Goal: Task Accomplishment & Management: Manage account settings

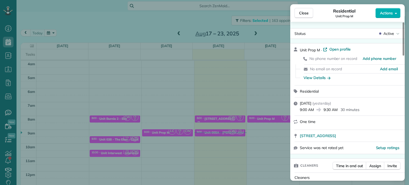
scroll to position [403, 0]
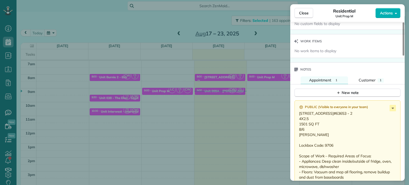
click at [265, 97] on div "Close Residential Unit Prop M Actions Status Active Unit Prop M · Open profile …" at bounding box center [204, 92] width 409 height 185
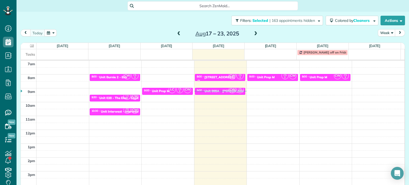
click at [272, 27] on div "Filters: Selected | 163 appointments hidden Colored by Cleaners Color by Cleane…" at bounding box center [212, 21] width 392 height 18
click at [279, 19] on span "| 163 appointments hidden" at bounding box center [291, 20] width 45 height 5
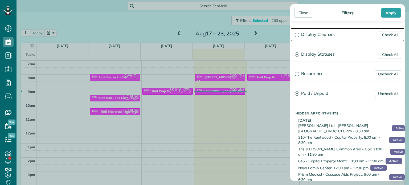
click at [315, 35] on h3 "Display Cleaners" at bounding box center [347, 35] width 114 height 14
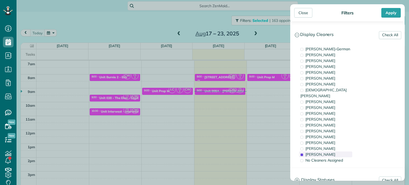
click at [316, 152] on span "[PERSON_NAME]" at bounding box center [320, 154] width 30 height 5
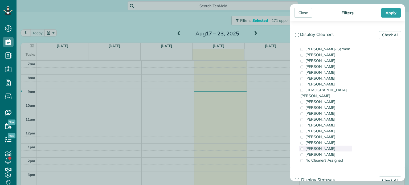
click at [317, 146] on span "[PERSON_NAME]" at bounding box center [320, 148] width 30 height 5
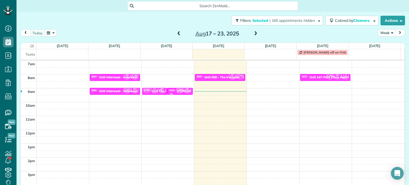
click at [256, 106] on div "Close Filters Apply Check All Display Cleaners [PERSON_NAME]-German [PERSON_NAM…" at bounding box center [204, 92] width 409 height 185
click at [252, 33] on span at bounding box center [255, 33] width 6 height 5
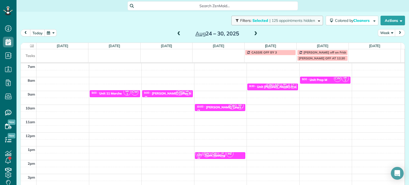
click at [291, 17] on button "Filters: Selected | 125 appointments hidden" at bounding box center [277, 21] width 92 height 10
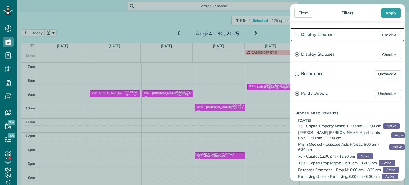
click at [301, 31] on h3 "Display Cleaners" at bounding box center [347, 35] width 114 height 14
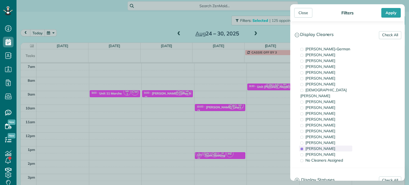
click at [314, 146] on span "[PERSON_NAME]" at bounding box center [320, 148] width 30 height 5
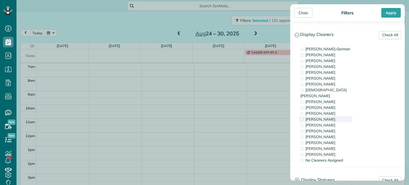
click at [321, 117] on span "[PERSON_NAME]" at bounding box center [320, 119] width 30 height 5
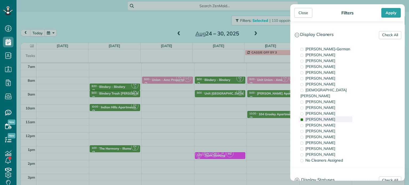
click at [321, 117] on span "[PERSON_NAME]" at bounding box center [320, 119] width 30 height 5
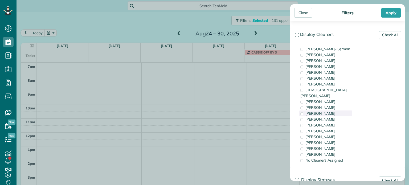
click at [320, 111] on span "[PERSON_NAME]" at bounding box center [320, 113] width 30 height 5
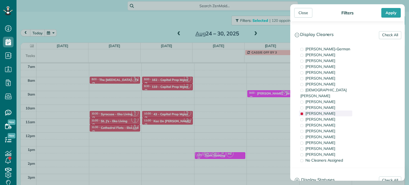
click at [320, 111] on span "[PERSON_NAME]" at bounding box center [320, 113] width 30 height 5
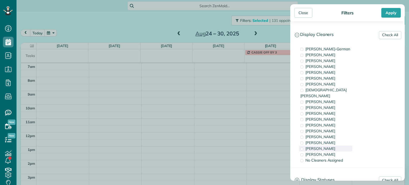
click at [319, 146] on span "[PERSON_NAME]" at bounding box center [320, 148] width 30 height 5
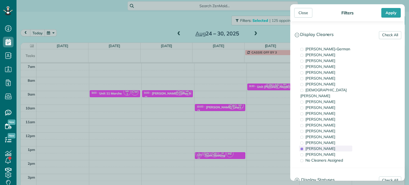
click at [319, 146] on span "[PERSON_NAME]" at bounding box center [320, 148] width 30 height 5
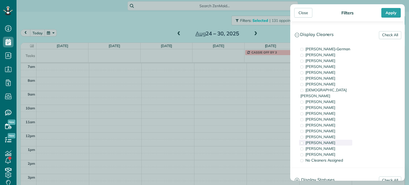
click at [319, 140] on span "[PERSON_NAME]" at bounding box center [320, 142] width 30 height 5
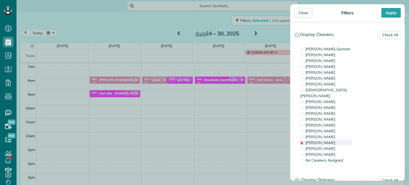
click at [318, 140] on span "[PERSON_NAME]" at bounding box center [320, 142] width 30 height 5
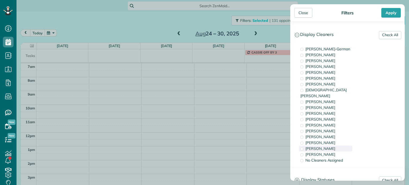
click at [321, 146] on div "[PERSON_NAME]" at bounding box center [325, 149] width 53 height 6
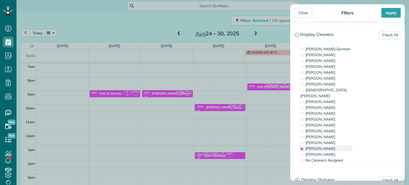
click at [321, 146] on div "Meralda Harris" at bounding box center [325, 149] width 53 height 6
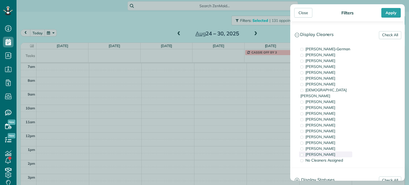
click at [322, 152] on span "[PERSON_NAME]" at bounding box center [320, 154] width 30 height 5
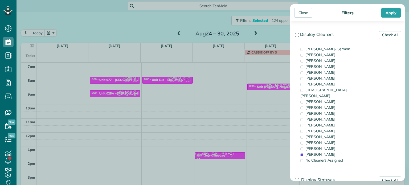
click at [119, 102] on div "Close Filters Apply Check All Display Cleaners Christina Wright-German Brie Kil…" at bounding box center [204, 92] width 409 height 185
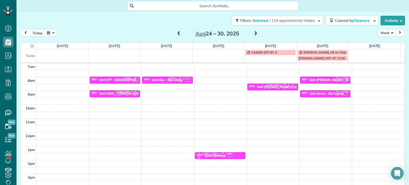
click at [117, 91] on span "CW" at bounding box center [119, 91] width 7 height 7
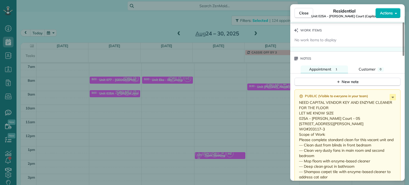
scroll to position [481, 0]
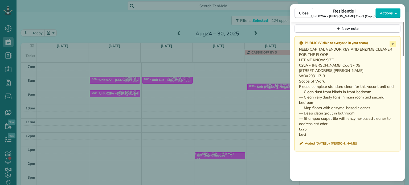
click at [197, 87] on div "Close Residential Unit 025A - Lloyd Court (Capital) Actions Status Active Unit …" at bounding box center [204, 92] width 409 height 185
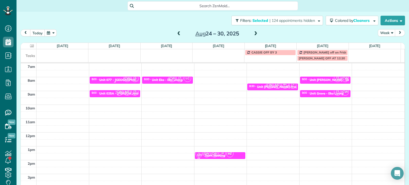
click at [120, 81] on div "Unit 077 - Sellwood 13 - Capital" at bounding box center [132, 80] width 67 height 4
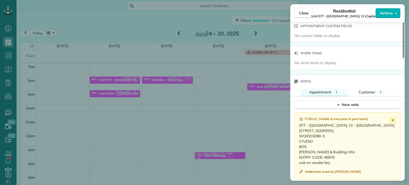
scroll to position [400, 0]
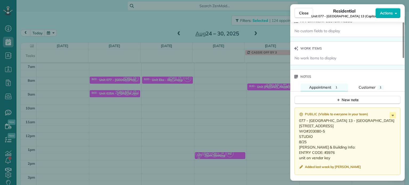
click at [213, 96] on div "Close Residential Unit 077 - Sellwood 13 (Capital) Actions Status Active Unit 0…" at bounding box center [204, 92] width 409 height 185
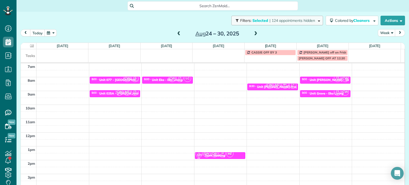
click at [295, 17] on button "Filters: Selected | 124 appointments hidden" at bounding box center [277, 21] width 92 height 10
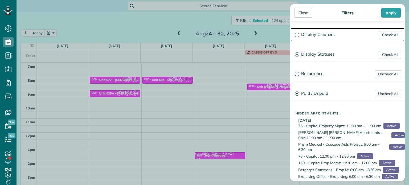
click at [313, 31] on h3 "Display Cleaners" at bounding box center [347, 35] width 114 height 14
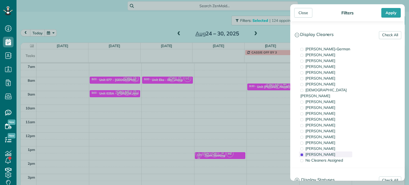
click at [317, 152] on span "[PERSON_NAME]" at bounding box center [320, 154] width 30 height 5
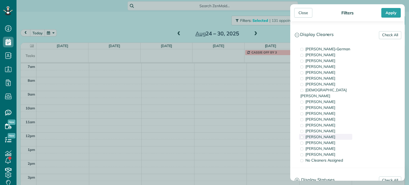
click at [323, 134] on span "[PERSON_NAME]" at bounding box center [320, 136] width 30 height 5
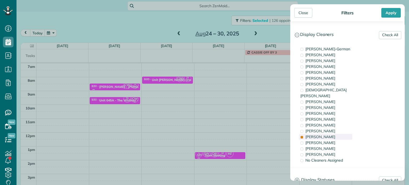
click at [323, 134] on span "[PERSON_NAME]" at bounding box center [320, 136] width 30 height 5
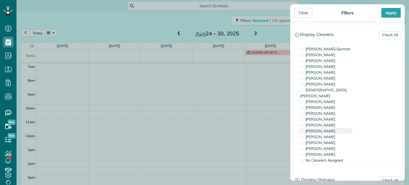
click at [325, 128] on span "[PERSON_NAME]" at bounding box center [320, 130] width 30 height 5
click at [329, 116] on div "[PERSON_NAME]" at bounding box center [325, 119] width 53 height 6
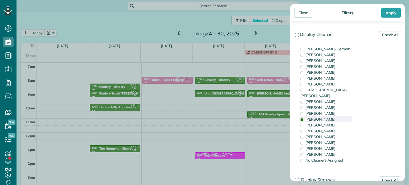
click at [329, 116] on div "[PERSON_NAME]" at bounding box center [325, 119] width 53 height 6
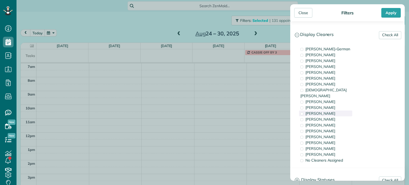
click at [330, 111] on span "[PERSON_NAME]" at bounding box center [320, 113] width 30 height 5
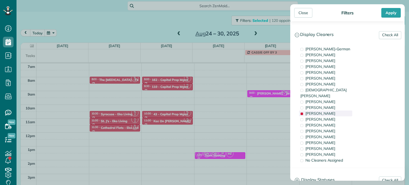
click at [330, 111] on span "[PERSON_NAME]" at bounding box center [320, 113] width 30 height 5
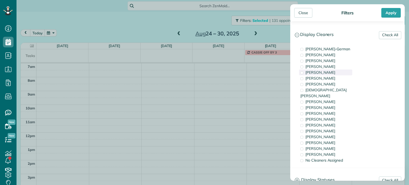
click at [328, 72] on div "[PERSON_NAME]" at bounding box center [325, 72] width 53 height 6
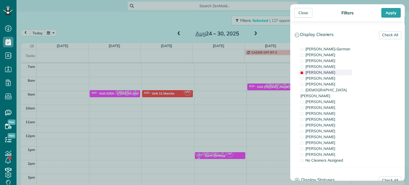
click at [328, 72] on div "[PERSON_NAME]" at bounding box center [325, 72] width 53 height 6
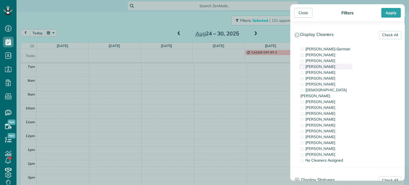
click at [328, 67] on span "[PERSON_NAME]" at bounding box center [320, 66] width 30 height 5
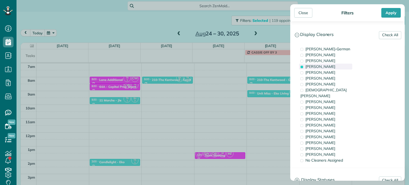
click at [325, 67] on span "[PERSON_NAME]" at bounding box center [320, 66] width 30 height 5
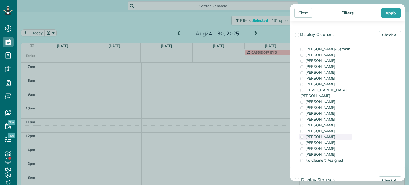
click at [325, 134] on div "[PERSON_NAME]" at bounding box center [325, 137] width 53 height 6
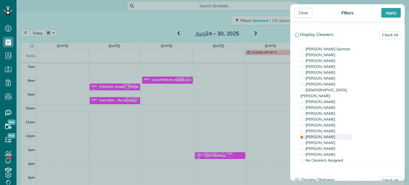
click at [325, 134] on div "[PERSON_NAME]" at bounding box center [325, 137] width 53 height 6
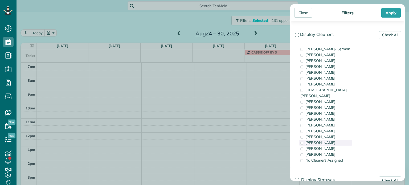
click at [326, 140] on span "[PERSON_NAME]" at bounding box center [320, 142] width 30 height 5
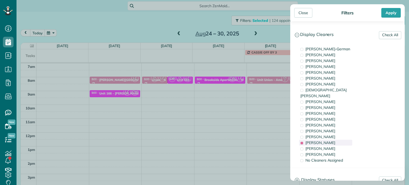
click at [326, 140] on span "[PERSON_NAME]" at bounding box center [320, 142] width 30 height 5
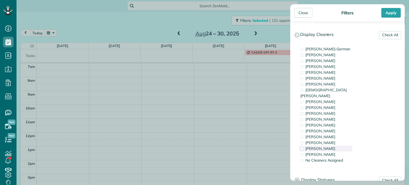
click at [329, 146] on span "[PERSON_NAME]" at bounding box center [320, 148] width 30 height 5
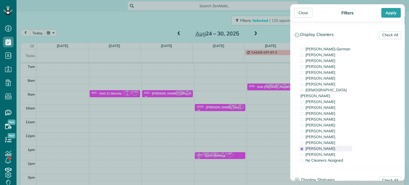
click at [329, 146] on span "[PERSON_NAME]" at bounding box center [320, 148] width 30 height 5
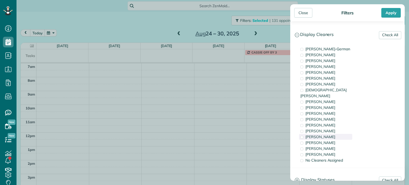
click at [329, 134] on div "[PERSON_NAME]" at bounding box center [325, 137] width 53 height 6
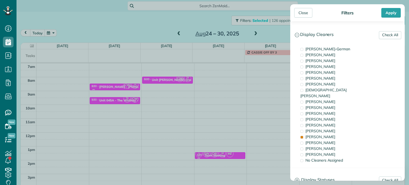
click at [208, 82] on div "Close Filters Apply Check All Display Cleaners [PERSON_NAME]-German [PERSON_NAM…" at bounding box center [204, 92] width 409 height 185
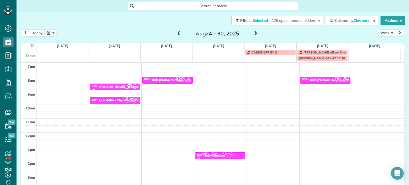
click at [178, 34] on span at bounding box center [179, 33] width 6 height 5
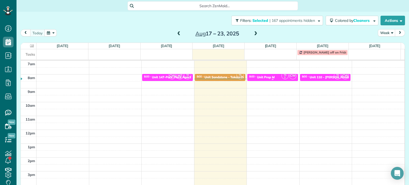
click at [282, 76] on small "2" at bounding box center [284, 77] width 7 height 5
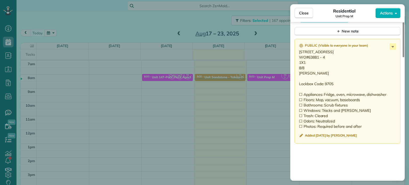
scroll to position [401, 0]
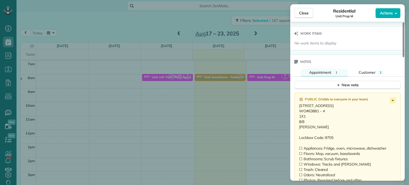
drag, startPoint x: 326, startPoint y: 117, endPoint x: 308, endPoint y: 120, distance: 18.4
click at [308, 120] on p "15325 NW Central Drive Unit 213 Portland OR 97229 WO#63881 - 4 1X1 8/8 Brett Lo…" at bounding box center [348, 143] width 98 height 80
click at [251, 100] on div "Close Residential Unit Prop M Actions Status Active Unit Prop M · Open profile …" at bounding box center [204, 92] width 409 height 185
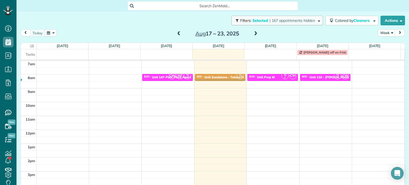
click at [294, 19] on span "| 167 appointments hidden" at bounding box center [291, 20] width 45 height 5
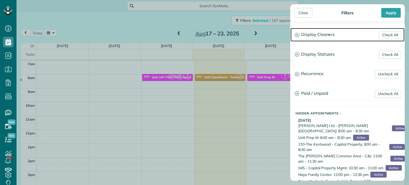
click at [317, 32] on h3 "Display Cleaners" at bounding box center [347, 35] width 114 height 14
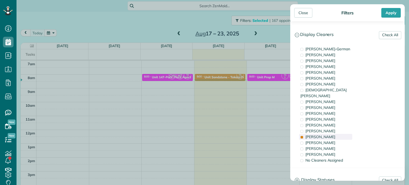
click at [325, 134] on div "[PERSON_NAME]" at bounding box center [325, 137] width 53 height 6
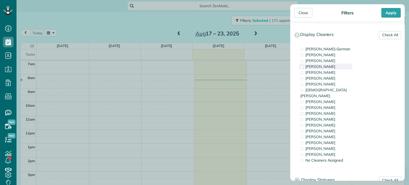
click at [328, 65] on span "[PERSON_NAME]" at bounding box center [320, 66] width 30 height 5
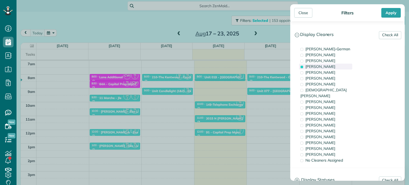
click at [328, 65] on span "[PERSON_NAME]" at bounding box center [320, 66] width 30 height 5
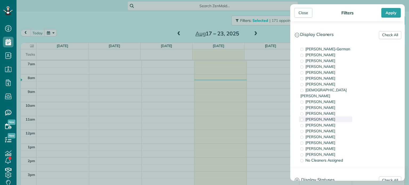
click at [328, 116] on div "[PERSON_NAME]" at bounding box center [325, 119] width 53 height 6
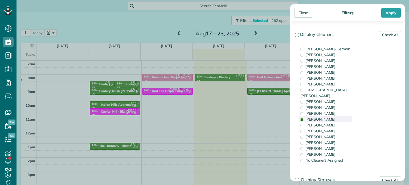
click at [328, 116] on div "[PERSON_NAME]" at bounding box center [325, 119] width 53 height 6
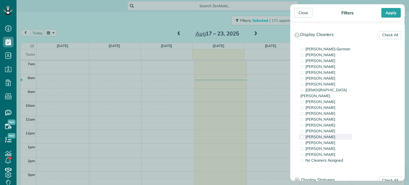
click at [332, 134] on div "[PERSON_NAME]" at bounding box center [325, 137] width 53 height 6
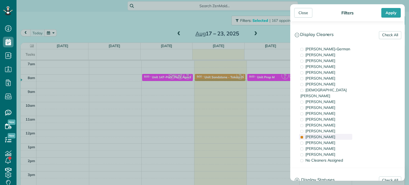
click at [332, 134] on div "[PERSON_NAME]" at bounding box center [325, 137] width 53 height 6
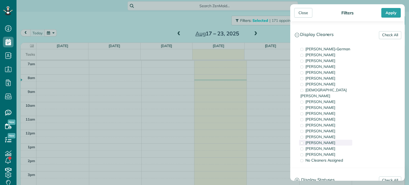
click at [332, 140] on div "[PERSON_NAME]" at bounding box center [325, 143] width 53 height 6
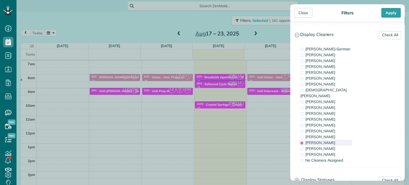
click at [332, 140] on div "[PERSON_NAME]" at bounding box center [325, 143] width 53 height 6
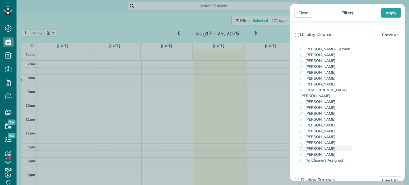
click at [333, 146] on div "[PERSON_NAME]" at bounding box center [325, 149] width 53 height 6
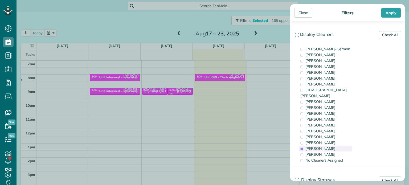
click at [333, 146] on div "[PERSON_NAME]" at bounding box center [325, 149] width 53 height 6
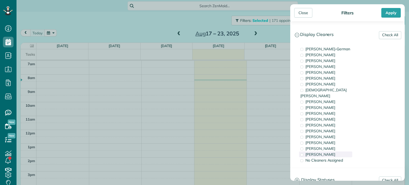
click at [332, 151] on div "[PERSON_NAME]" at bounding box center [325, 154] width 53 height 6
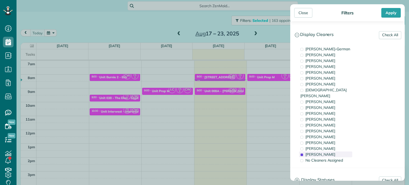
click at [332, 151] on div "[PERSON_NAME]" at bounding box center [325, 154] width 53 height 6
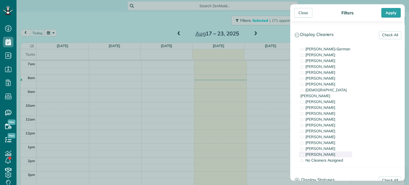
click at [327, 152] on span "[PERSON_NAME]" at bounding box center [320, 154] width 30 height 5
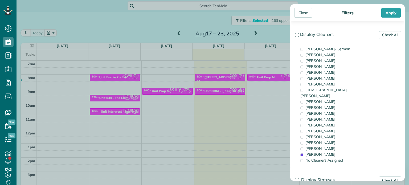
click at [253, 84] on div "Close Filters Apply Check All Display Cleaners [PERSON_NAME]-German [PERSON_NAM…" at bounding box center [204, 92] width 409 height 185
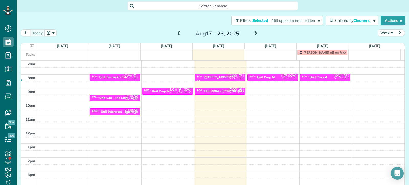
click at [267, 77] on div "Unit Prop M" at bounding box center [266, 77] width 18 height 4
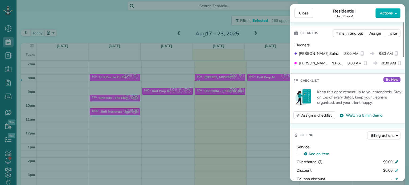
scroll to position [131, 0]
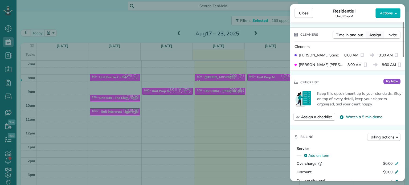
click at [376, 36] on span "Assign" at bounding box center [375, 34] width 12 height 5
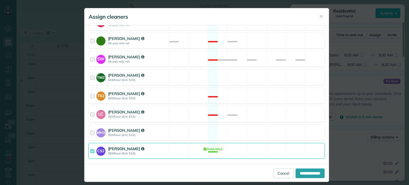
scroll to position [267, 0]
click at [264, 108] on div "LC Laura Chavez $20/hour (Est: $10) Not available" at bounding box center [206, 114] width 236 height 16
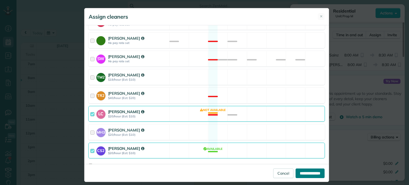
click at [312, 173] on input "**********" at bounding box center [309, 173] width 29 height 10
type input "**********"
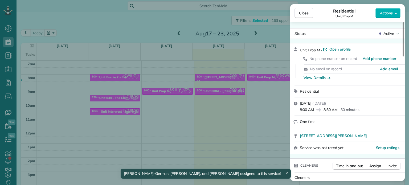
click at [273, 94] on div "Close Residential Unit Prop M Actions Status Active Unit Prop M · Open profile …" at bounding box center [204, 92] width 409 height 185
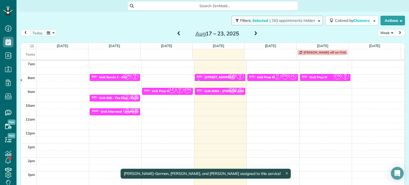
click at [295, 20] on span "| 163 appointments hidden" at bounding box center [291, 20] width 45 height 5
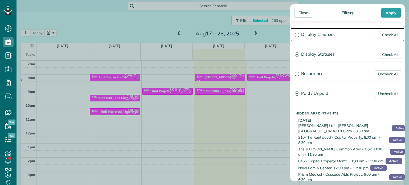
click at [318, 34] on h3 "Display Cleaners" at bounding box center [347, 35] width 114 height 14
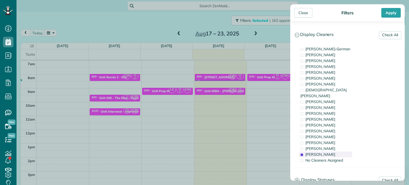
click at [335, 151] on div "[PERSON_NAME]" at bounding box center [325, 154] width 53 height 6
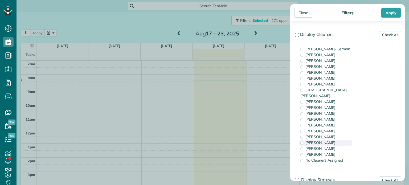
click at [336, 140] on div "[PERSON_NAME]" at bounding box center [325, 143] width 53 height 6
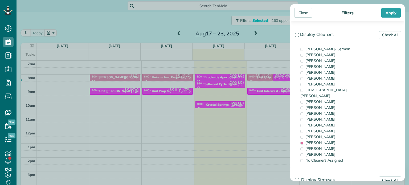
click at [267, 94] on div "Close Filters Apply Check All Display Cleaners [PERSON_NAME]-German [PERSON_NAM…" at bounding box center [204, 92] width 409 height 185
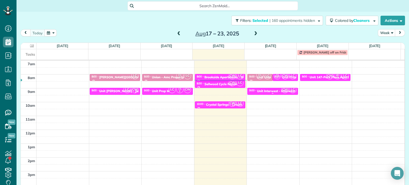
click at [268, 90] on div "Unit Interwest - Interwest Properties" at bounding box center [284, 91] width 54 height 4
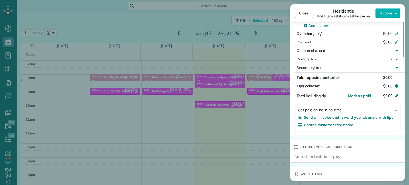
scroll to position [110, 0]
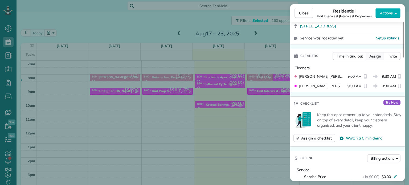
click at [374, 58] on span "Assign" at bounding box center [375, 55] width 12 height 5
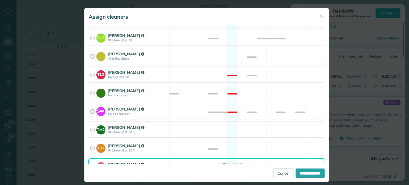
scroll to position [267, 0]
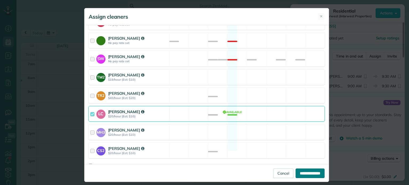
click at [309, 172] on input "**********" at bounding box center [309, 173] width 29 height 10
type input "**********"
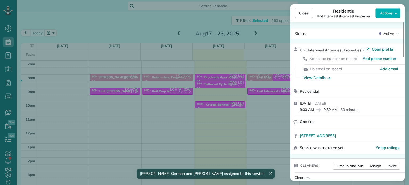
click at [276, 100] on div "Close Residential Unit Interwest (Interwest Properties) Actions Status Active U…" at bounding box center [204, 92] width 409 height 185
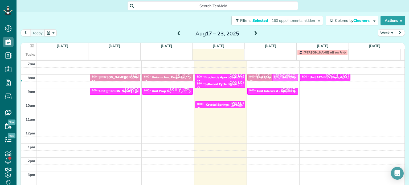
drag, startPoint x: 285, startPoint y: 77, endPoint x: 288, endPoint y: 78, distance: 4.0
click at [281, 77] on span "CW" at bounding box center [284, 75] width 7 height 7
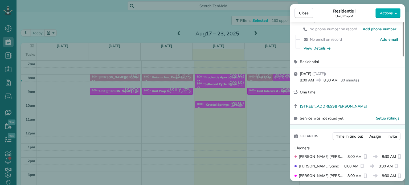
scroll to position [25, 0]
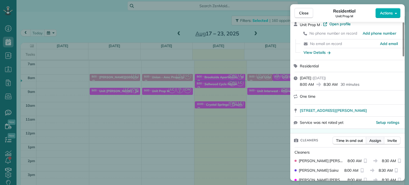
click at [379, 139] on span "Assign" at bounding box center [375, 140] width 12 height 5
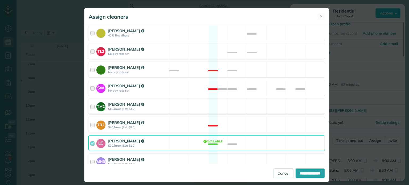
scroll to position [267, 0]
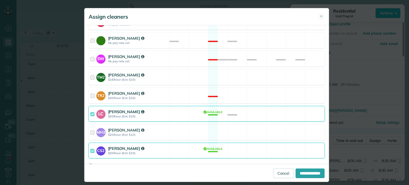
click at [252, 107] on div "LC Laura Chavez $20/hour (Est: $10) Available" at bounding box center [206, 114] width 236 height 16
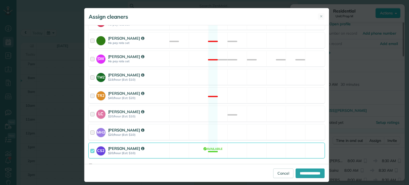
click at [249, 124] on div "MH3 [PERSON_NAME] $20/hour (Est: $10) Available" at bounding box center [206, 132] width 236 height 16
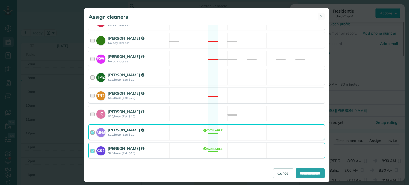
click at [249, 124] on div "MH3 [PERSON_NAME] $20/hour (Est: $10) Available" at bounding box center [206, 132] width 236 height 16
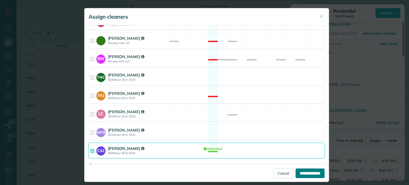
click at [304, 172] on input "**********" at bounding box center [309, 173] width 29 height 10
type input "**********"
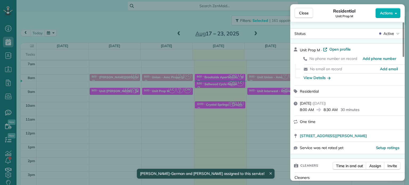
click at [274, 129] on div "Close Residential Unit Prop M Actions Status Active Unit Prop M · Open profile …" at bounding box center [204, 92] width 409 height 185
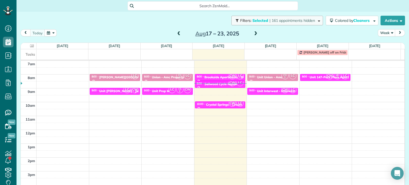
click at [308, 22] on span "| 161 appointments hidden" at bounding box center [291, 20] width 45 height 5
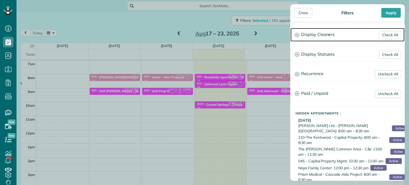
click at [329, 39] on h3 "Display Cleaners" at bounding box center [347, 35] width 114 height 14
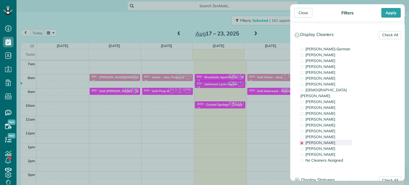
click at [327, 140] on span "[PERSON_NAME]" at bounding box center [320, 142] width 30 height 5
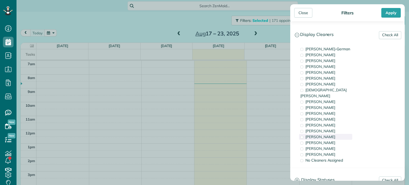
click at [325, 134] on div "[PERSON_NAME]" at bounding box center [325, 137] width 53 height 6
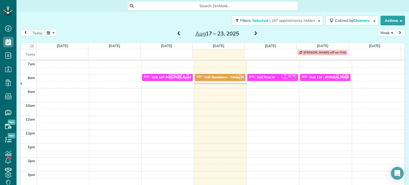
click at [261, 88] on div "Close Filters Apply Check All Display Cleaners [PERSON_NAME]-German [PERSON_NAM…" at bounding box center [204, 92] width 409 height 185
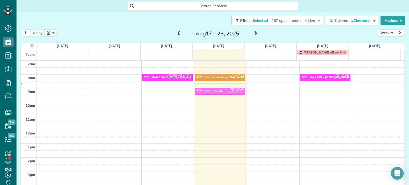
drag, startPoint x: 267, startPoint y: 77, endPoint x: 237, endPoint y: 89, distance: 32.6
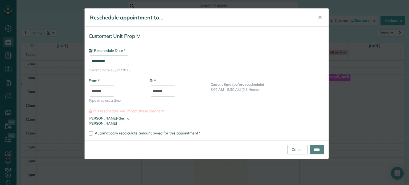
type input "**********"
click at [317, 147] on input "****" at bounding box center [316, 150] width 14 height 10
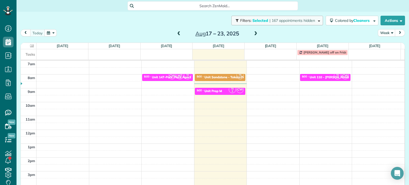
click at [293, 20] on span "| 167 appointments hidden" at bounding box center [291, 20] width 45 height 5
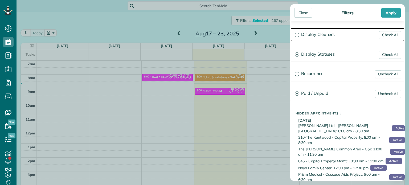
click at [324, 34] on h3 "Display Cleaners" at bounding box center [347, 35] width 114 height 14
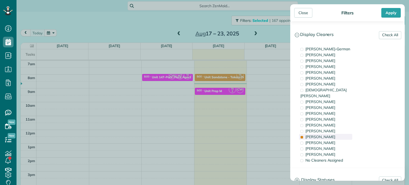
click at [338, 134] on div "[PERSON_NAME]" at bounding box center [325, 137] width 53 height 6
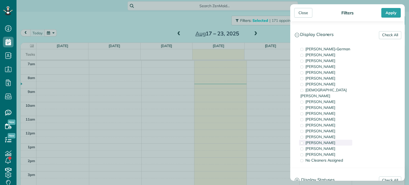
click at [341, 140] on div "[PERSON_NAME]" at bounding box center [325, 143] width 53 height 6
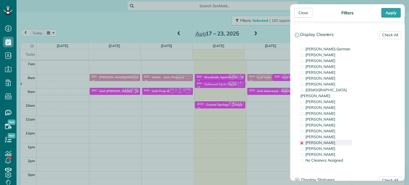
click at [341, 140] on div "[PERSON_NAME]" at bounding box center [325, 143] width 53 height 6
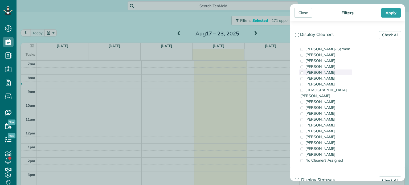
click at [330, 71] on div "[PERSON_NAME]" at bounding box center [325, 72] width 53 height 6
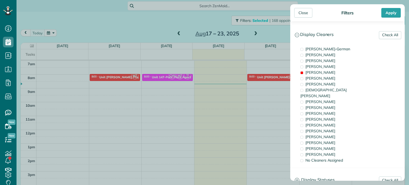
click at [261, 78] on div "Close Filters Apply Check All Display Cleaners [PERSON_NAME]-German [PERSON_NAM…" at bounding box center [204, 92] width 409 height 185
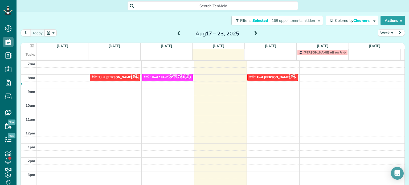
click at [317, 75] on div "4am 5am 6am 7am 8am 9am 10am 11am 12pm 1pm 2pm 3pm 4pm 5pm MZ 8:00 - 8:30 Unit …" at bounding box center [212, 115] width 383 height 193
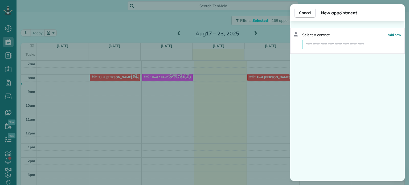
click at [353, 43] on input "text" at bounding box center [351, 45] width 99 height 10
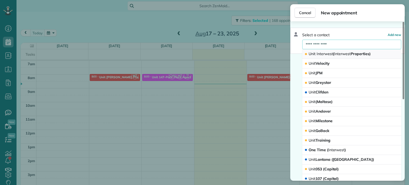
type input "**********"
click at [366, 53] on span "Unit Interwest ( Interwest Properties)" at bounding box center [339, 53] width 62 height 5
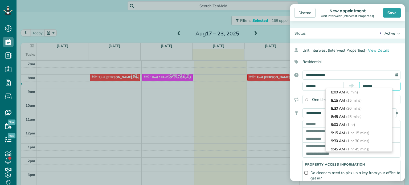
click at [366, 87] on input "*******" at bounding box center [379, 86] width 41 height 9
type input "*******"
click at [369, 106] on li "8:30 AM (30 mins)" at bounding box center [358, 108] width 67 height 8
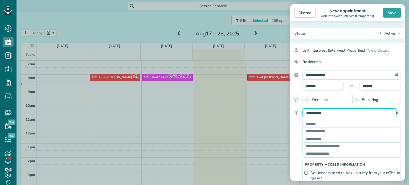
click at [369, 110] on select "**********" at bounding box center [349, 113] width 94 height 10
click at [371, 114] on select "**********" at bounding box center [349, 113] width 94 height 10
click at [330, 122] on input "text" at bounding box center [351, 123] width 98 height 7
paste input "**********"
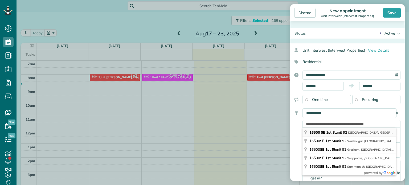
type input "**********"
type input "*********"
type input "**"
type input "*****"
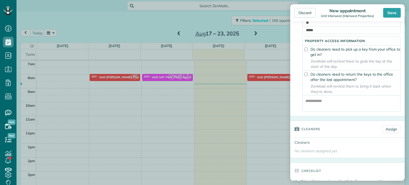
scroll to position [133, 0]
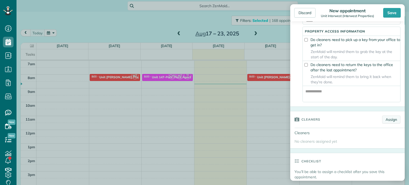
click at [383, 119] on link "Assign" at bounding box center [391, 119] width 18 height 8
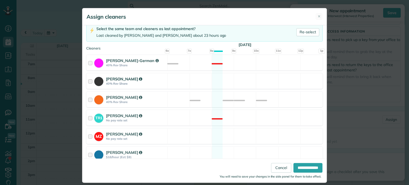
scroll to position [106, 0]
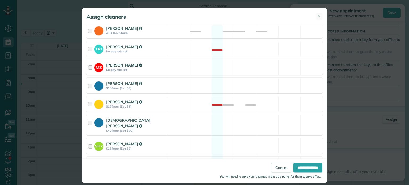
click at [229, 68] on div "MZ Mark Zollo No pay rate set Available" at bounding box center [204, 67] width 236 height 16
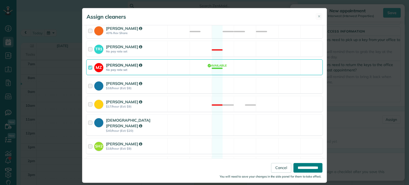
click at [303, 167] on input "**********" at bounding box center [307, 168] width 29 height 10
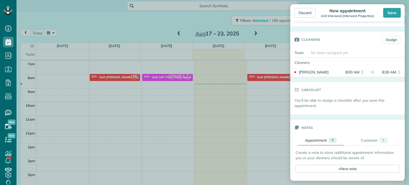
scroll to position [293, 0]
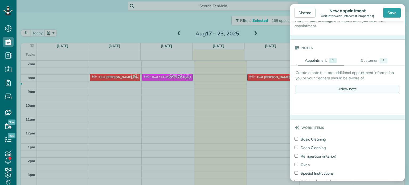
click at [338, 90] on div "+ New note" at bounding box center [347, 89] width 104 height 8
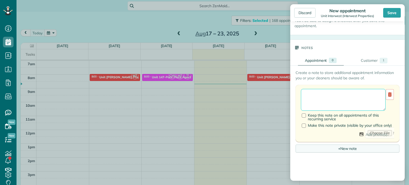
click at [342, 99] on textarea at bounding box center [343, 100] width 85 height 22
paste textarea "**********"
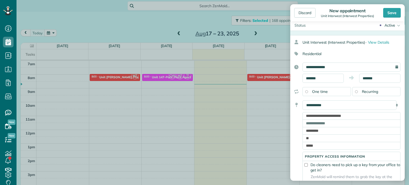
scroll to position [0, 0]
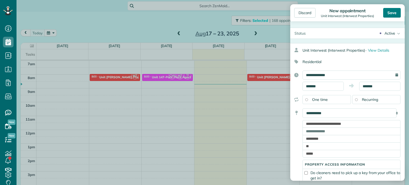
type textarea "**********"
click at [394, 14] on div "Save" at bounding box center [392, 13] width 18 height 10
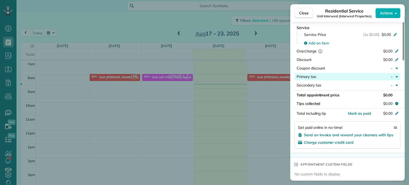
scroll to position [372, 0]
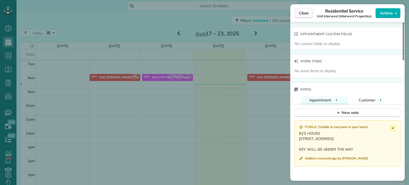
click at [299, 11] on span "Close" at bounding box center [304, 12] width 10 height 5
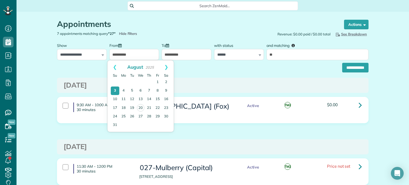
scroll to position [2, 2]
click at [156, 81] on link "1" at bounding box center [157, 82] width 9 height 9
type input "**********"
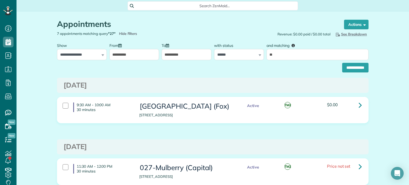
click at [180, 57] on input "**********" at bounding box center [186, 54] width 50 height 11
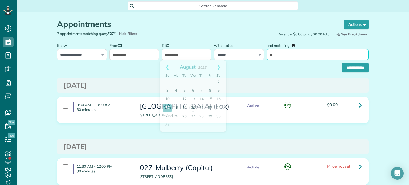
click at [292, 53] on input "**" at bounding box center [317, 54] width 102 height 11
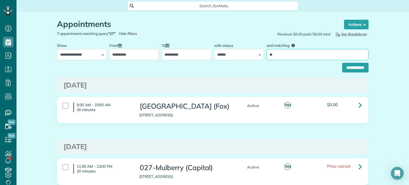
type input "*"
type input "****"
click at [342, 63] on input "**********" at bounding box center [355, 68] width 26 height 10
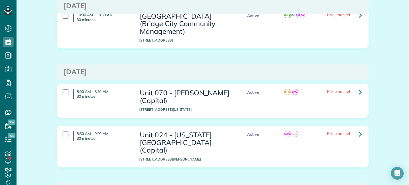
scroll to position [106, 0]
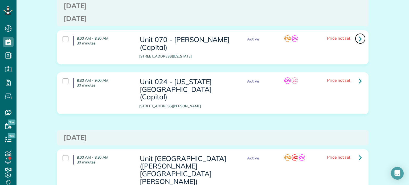
click at [358, 35] on icon at bounding box center [359, 38] width 3 height 9
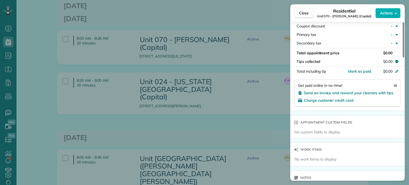
scroll to position [453, 0]
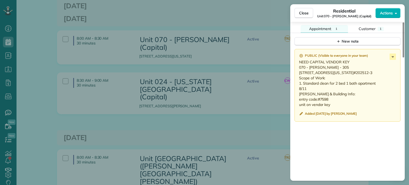
drag, startPoint x: 310, startPoint y: 105, endPoint x: 296, endPoint y: 70, distance: 37.9
click at [296, 70] on div "Public ( Visible to everyone in your team ) NEED CAPITAL VENDOR KEY 070 - Emma …" at bounding box center [347, 85] width 106 height 73
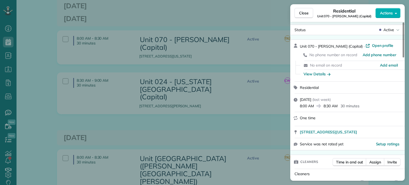
scroll to position [0, 0]
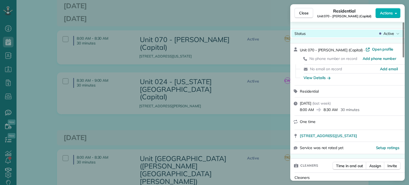
click at [388, 34] on span "Active" at bounding box center [388, 33] width 11 height 5
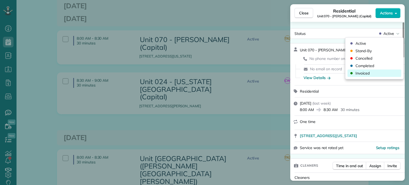
click at [374, 72] on div "Invoiced" at bounding box center [374, 72] width 54 height 7
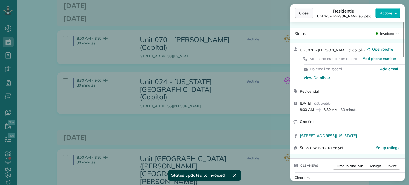
click at [307, 13] on span "Close" at bounding box center [304, 12] width 10 height 5
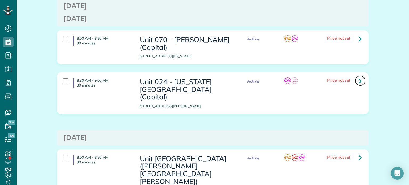
click at [355, 79] on link at bounding box center [360, 80] width 11 height 11
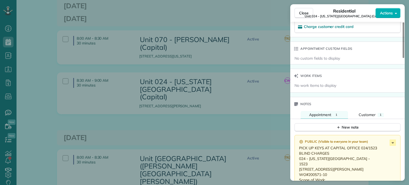
scroll to position [400, 0]
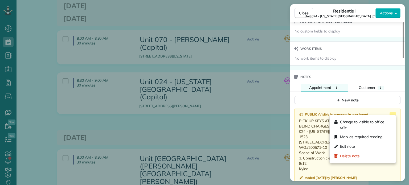
click at [393, 112] on icon at bounding box center [392, 115] width 6 height 6
click at [368, 144] on div "Edit note" at bounding box center [363, 147] width 62 height 10
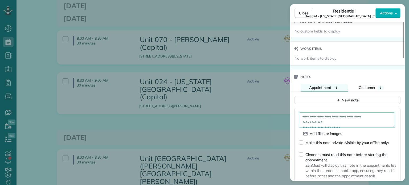
click at [344, 116] on textarea "**********" at bounding box center [347, 119] width 96 height 15
click at [348, 120] on textarea "**********" at bounding box center [347, 119] width 96 height 15
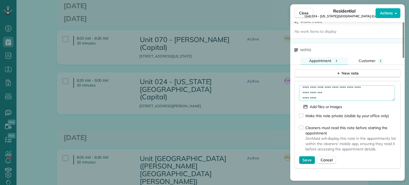
type textarea "**********"
click at [310, 157] on span "Save" at bounding box center [306, 159] width 9 height 5
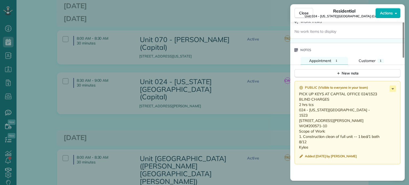
drag, startPoint x: 308, startPoint y: 148, endPoint x: 296, endPoint y: 107, distance: 43.0
click at [296, 107] on div "Public ( Visible to everyone in your team ) PICK UP KEYS AT CAPITAL OFFICE 024/…" at bounding box center [347, 122] width 106 height 83
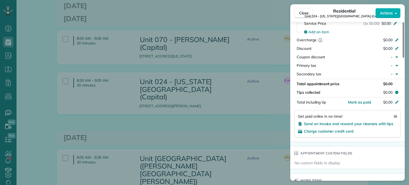
scroll to position [0, 0]
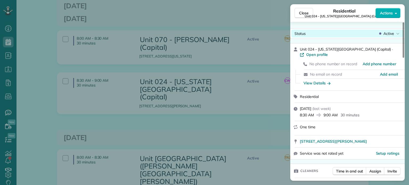
click at [389, 34] on span "Active" at bounding box center [388, 33] width 11 height 5
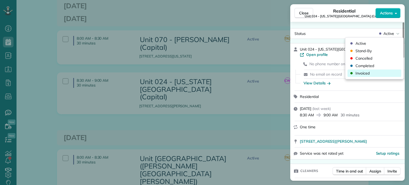
click at [376, 69] on div "Invoiced" at bounding box center [374, 72] width 54 height 7
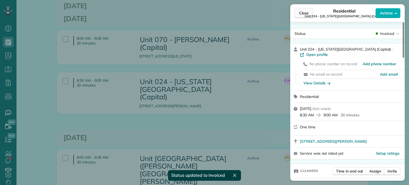
click at [303, 15] on span "Close" at bounding box center [304, 12] width 10 height 5
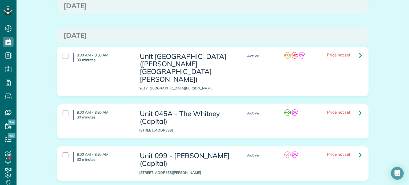
scroll to position [213, 0]
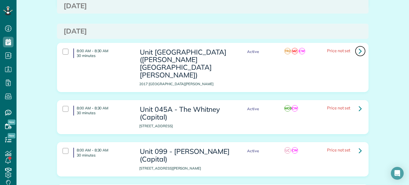
click at [358, 46] on icon at bounding box center [359, 50] width 3 height 9
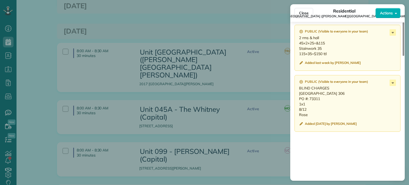
scroll to position [505, 0]
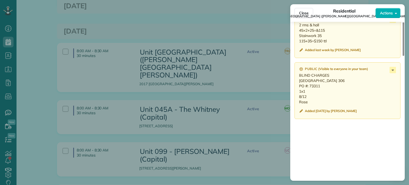
drag, startPoint x: 307, startPoint y: 109, endPoint x: 297, endPoint y: 89, distance: 22.6
click at [297, 89] on div "Public ( Visible to everyone in your team ) BLIND CHARGES Kenton Hotel Unit 306…" at bounding box center [347, 90] width 106 height 57
drag, startPoint x: 316, startPoint y: 100, endPoint x: 309, endPoint y: 110, distance: 12.1
click at [316, 100] on p "BLIND CHARGES Kenton Hotel Unit 306 PO #: 73311 1x1 8/12 Rose" at bounding box center [348, 89] width 98 height 32
click at [309, 105] on p "BLIND CHARGES Kenton Hotel Unit 306 PO #: 73311 1x1 8/12 Rose" at bounding box center [348, 89] width 98 height 32
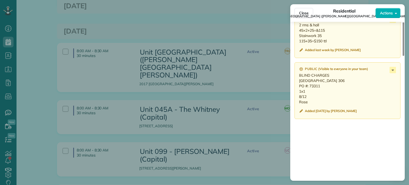
drag, startPoint x: 308, startPoint y: 109, endPoint x: 297, endPoint y: 81, distance: 30.4
click at [297, 81] on div "Public ( Visible to everyone in your team ) BLIND CHARGES Kenton Hotel Unit 306…" at bounding box center [347, 90] width 106 height 57
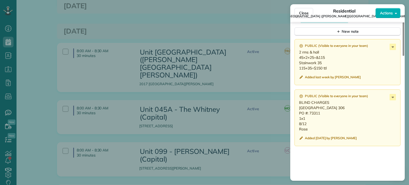
drag, startPoint x: 329, startPoint y: 70, endPoint x: 299, endPoint y: 56, distance: 32.4
click at [299, 56] on p "2 rms & hall 45×2+25=&115 Stainwork 35 115+35=$150 ttl" at bounding box center [348, 59] width 98 height 21
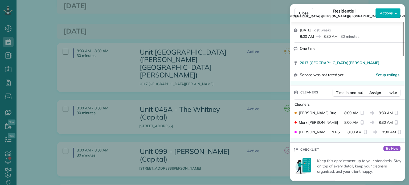
scroll to position [0, 0]
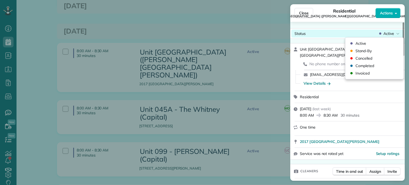
click at [395, 32] on div "Active" at bounding box center [389, 33] width 22 height 5
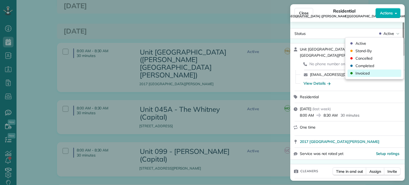
click at [376, 72] on div "Invoiced" at bounding box center [374, 72] width 54 height 7
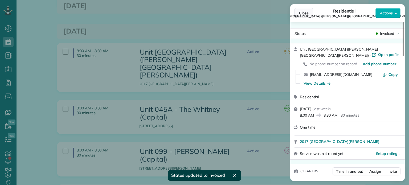
click at [299, 11] on span "Close" at bounding box center [304, 12] width 10 height 5
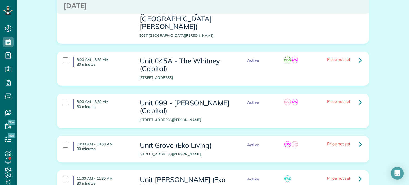
scroll to position [266, 0]
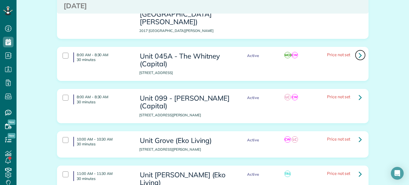
click at [358, 51] on icon at bounding box center [359, 55] width 3 height 9
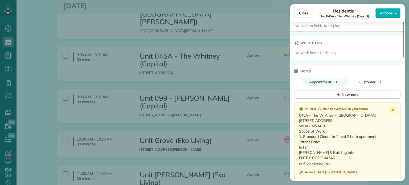
scroll to position [453, 0]
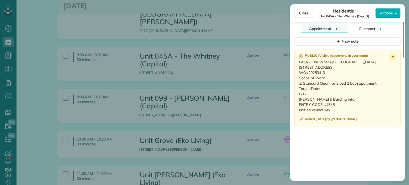
drag, startPoint x: 310, startPoint y: 105, endPoint x: 297, endPoint y: 64, distance: 43.7
click at [297, 64] on div "Public ( Visible to everyone in your team ) 045A - The Whitney - 101 411 SE 14t…" at bounding box center [347, 88] width 106 height 78
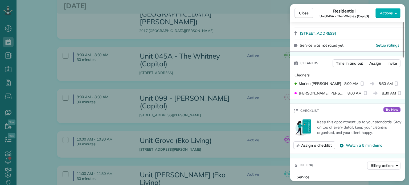
scroll to position [0, 0]
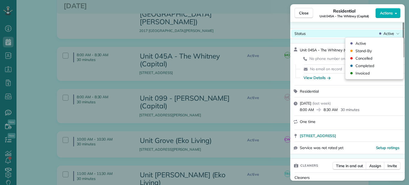
click at [387, 35] on span "Active" at bounding box center [388, 33] width 11 height 5
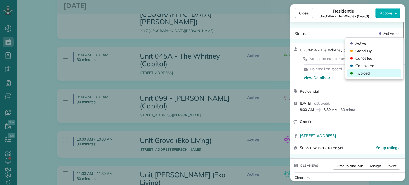
click at [370, 71] on div "Invoiced" at bounding box center [374, 72] width 54 height 7
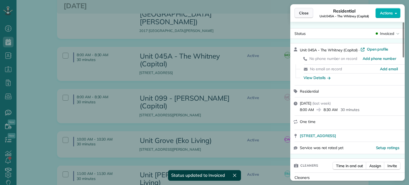
click at [303, 13] on span "Close" at bounding box center [304, 12] width 10 height 5
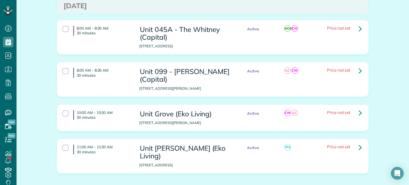
scroll to position [319, 0]
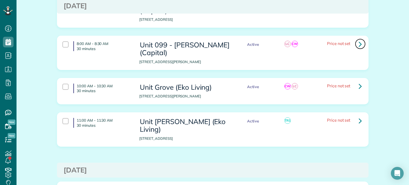
click at [358, 39] on icon at bounding box center [359, 43] width 3 height 9
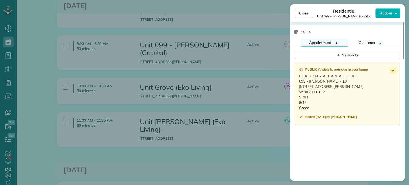
scroll to position [452, 0]
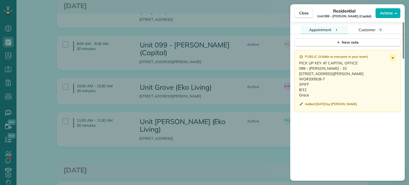
drag, startPoint x: 310, startPoint y: 102, endPoint x: 296, endPoint y: 72, distance: 33.0
click at [296, 72] on div "Public ( Visible to everyone in your team ) PICK UP KEY AT CAPITAL OFFICE 099 -…" at bounding box center [347, 81] width 106 height 62
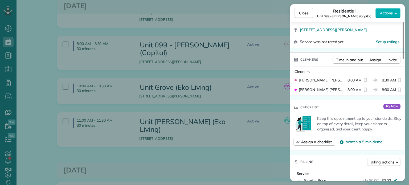
scroll to position [0, 0]
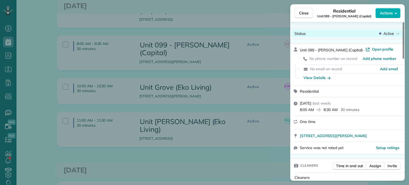
click at [385, 32] on span "Active" at bounding box center [388, 33] width 11 height 5
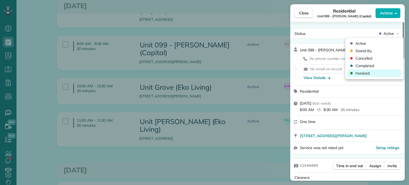
click at [379, 72] on div "Invoiced" at bounding box center [374, 72] width 54 height 7
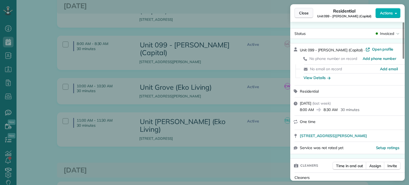
click at [306, 15] on span "Close" at bounding box center [304, 12] width 10 height 5
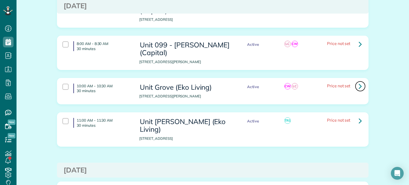
click at [359, 81] on icon at bounding box center [359, 85] width 3 height 9
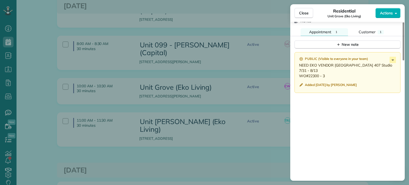
scroll to position [453, 0]
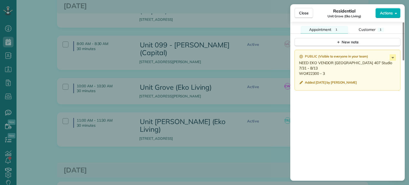
drag, startPoint x: 325, startPoint y: 74, endPoint x: 299, endPoint y: 72, distance: 26.2
click at [299, 72] on p "NEED EKO VENDOR KEY Grove 407 Studio 7/31 - 8/13 WO#22300 - 3" at bounding box center [348, 68] width 98 height 16
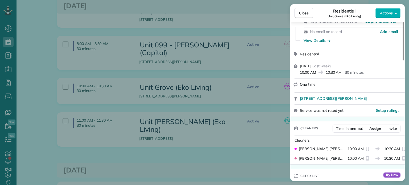
scroll to position [0, 0]
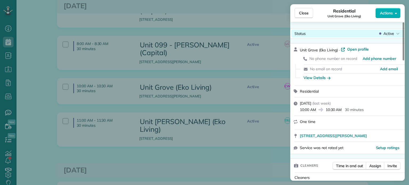
click at [390, 36] on div "Status Active" at bounding box center [347, 34] width 112 height 8
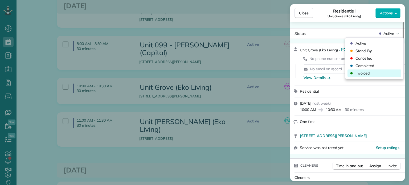
click at [374, 72] on div "Invoiced" at bounding box center [374, 72] width 54 height 7
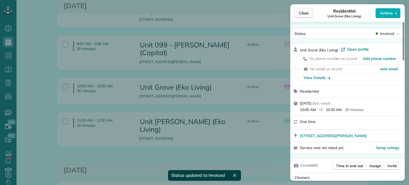
click at [302, 13] on span "Close" at bounding box center [304, 12] width 10 height 5
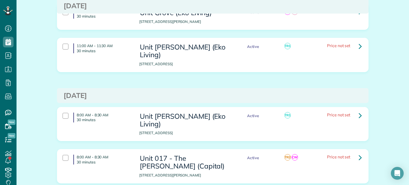
scroll to position [399, 0]
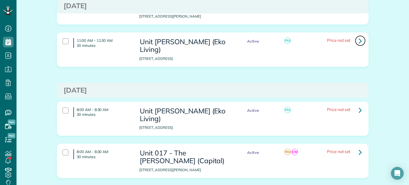
click at [358, 36] on icon at bounding box center [359, 40] width 3 height 9
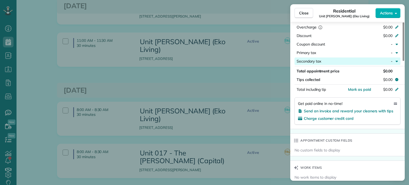
scroll to position [401, 0]
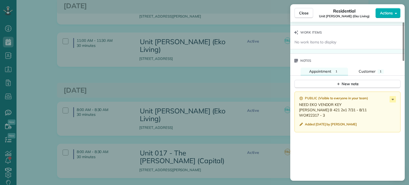
drag, startPoint x: 326, startPoint y: 117, endPoint x: 299, endPoint y: 111, distance: 28.1
click at [299, 111] on p "NEED EKO VENDOR KEY Rosa B 421 2x1 7/31 - 8/11 WO#22317 - 3" at bounding box center [348, 110] width 98 height 16
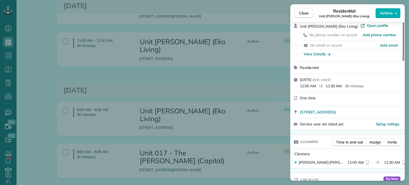
scroll to position [0, 0]
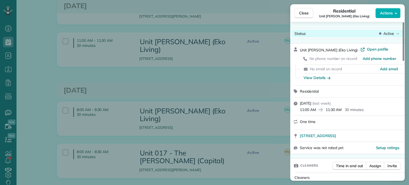
click at [395, 31] on div "Active" at bounding box center [389, 33] width 22 height 5
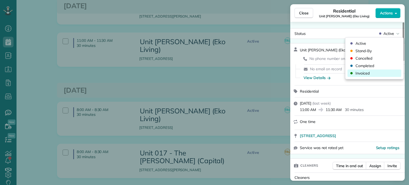
click at [376, 74] on div "Invoiced" at bounding box center [374, 72] width 54 height 7
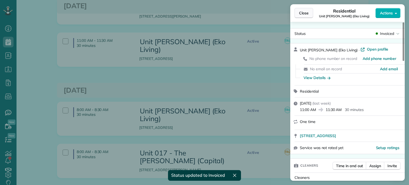
click at [307, 14] on span "Close" at bounding box center [304, 12] width 10 height 5
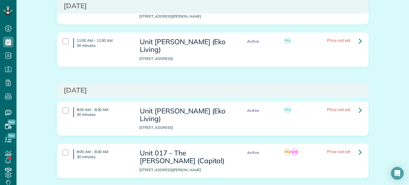
scroll to position [426, 0]
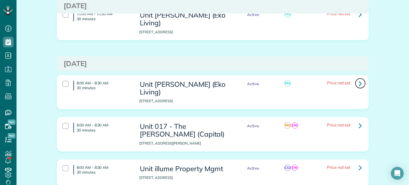
click at [358, 79] on icon at bounding box center [359, 83] width 3 height 9
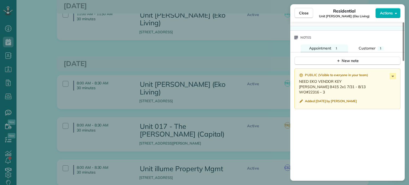
scroll to position [426, 0]
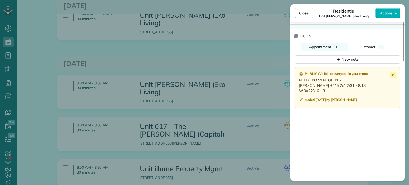
drag, startPoint x: 325, startPoint y: 92, endPoint x: 298, endPoint y: 88, distance: 27.2
click at [298, 88] on div "Public ( Visible to everyone in your team ) NEED EKO VENDOR KEY Rosa B415 2x1 7…" at bounding box center [347, 87] width 106 height 41
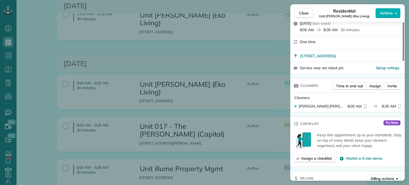
scroll to position [0, 0]
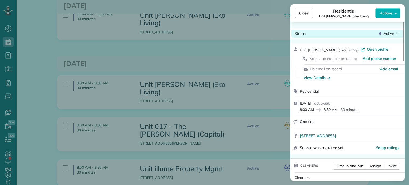
click at [391, 34] on span "Active" at bounding box center [388, 33] width 11 height 5
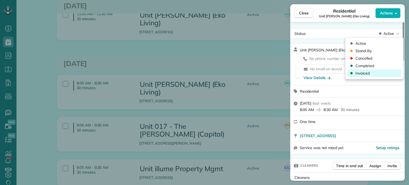
click at [372, 72] on div "Invoiced" at bounding box center [374, 72] width 54 height 7
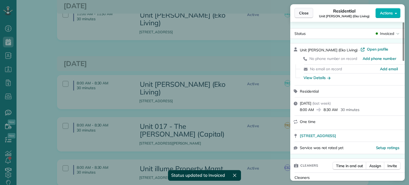
click at [304, 15] on span "Close" at bounding box center [304, 12] width 10 height 5
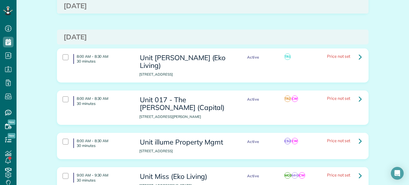
scroll to position [479, 0]
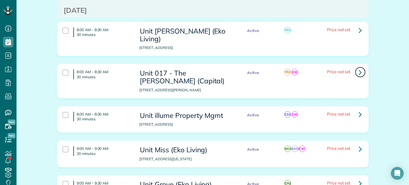
click at [358, 68] on icon at bounding box center [359, 72] width 3 height 9
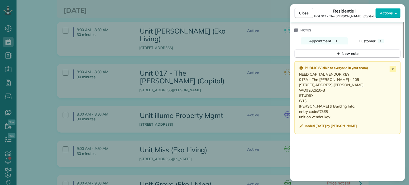
scroll to position [453, 0]
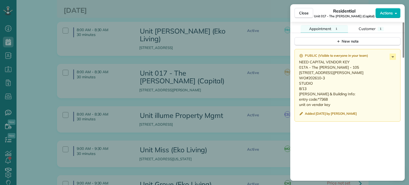
drag, startPoint x: 309, startPoint y: 99, endPoint x: 296, endPoint y: 70, distance: 31.7
click at [296, 70] on div "Public ( Visible to everyone in your team ) NEED CAPITAL VENDOR KEY 017A - The …" at bounding box center [347, 85] width 106 height 73
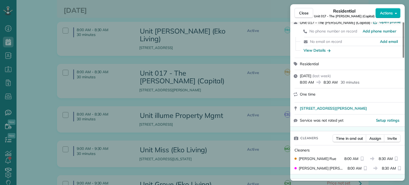
scroll to position [0, 0]
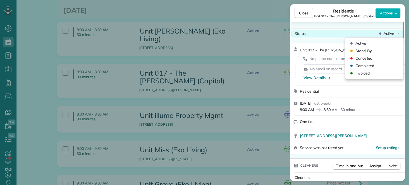
click at [396, 32] on div "Active" at bounding box center [389, 33] width 22 height 5
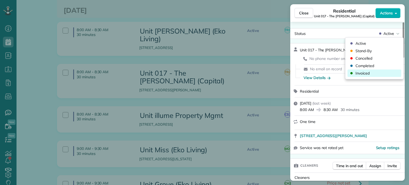
click at [376, 71] on div "Invoiced" at bounding box center [374, 72] width 54 height 7
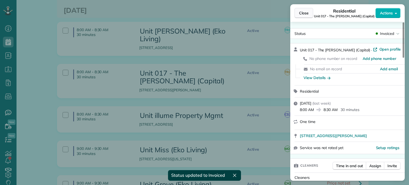
click at [304, 11] on span "Close" at bounding box center [304, 12] width 10 height 5
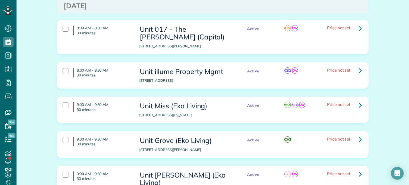
scroll to position [532, 0]
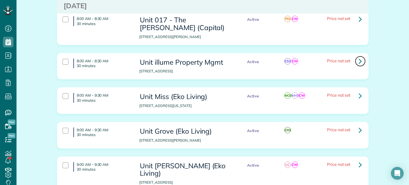
click at [358, 56] on icon at bounding box center [359, 60] width 3 height 9
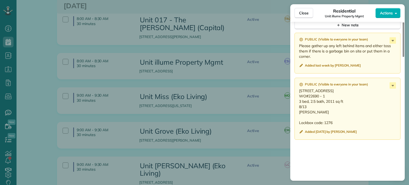
scroll to position [479, 0]
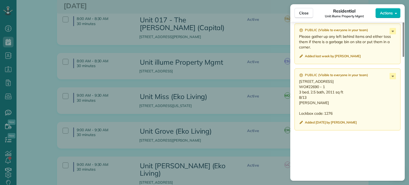
click at [260, 96] on div "Close Residential Unit illume Property Mgmt Actions Status Active Unit illume P…" at bounding box center [204, 92] width 409 height 185
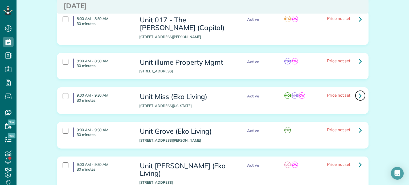
click at [358, 91] on icon at bounding box center [359, 95] width 3 height 9
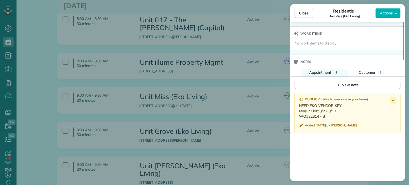
scroll to position [426, 0]
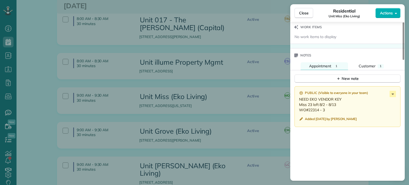
drag, startPoint x: 325, startPoint y: 111, endPoint x: 300, endPoint y: 108, distance: 25.4
click at [300, 108] on p "NEED EKO VENDOR KEY Miss 23 loft 8/2 - 8/13 WO#22314 - 3" at bounding box center [348, 105] width 98 height 16
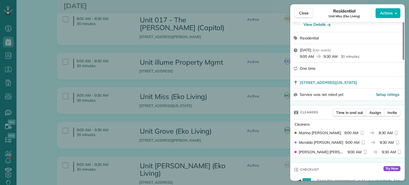
scroll to position [0, 0]
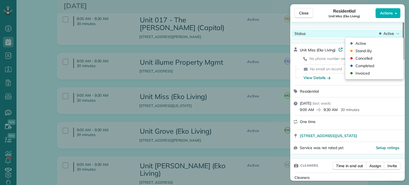
click at [382, 36] on div "Active" at bounding box center [389, 33] width 22 height 5
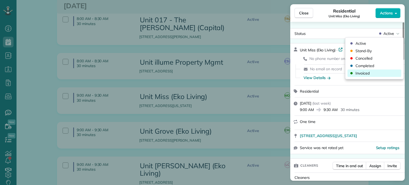
click at [372, 73] on div "Invoiced" at bounding box center [374, 72] width 54 height 7
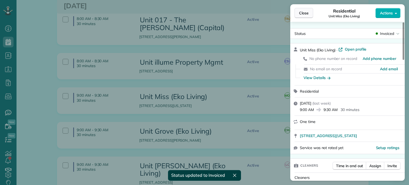
click at [305, 14] on span "Close" at bounding box center [304, 12] width 10 height 5
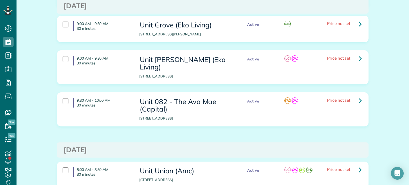
scroll to position [639, 0]
click at [359, 53] on icon at bounding box center [359, 57] width 3 height 9
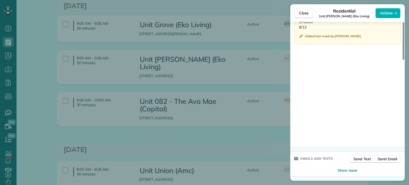
scroll to position [457, 0]
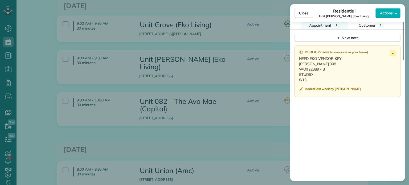
drag, startPoint x: 308, startPoint y: 81, endPoint x: 299, endPoint y: 68, distance: 15.8
click at [299, 68] on p "NEED EKO VENDOR KEY Powell 308 WO#22389 - 3 STUDIO 8/13" at bounding box center [348, 69] width 98 height 27
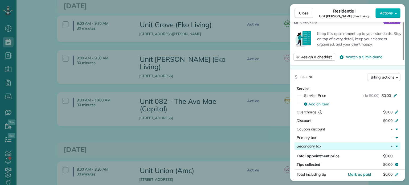
scroll to position [0, 0]
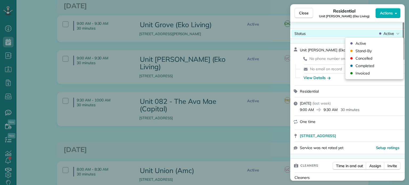
click at [393, 31] on div "Status Active" at bounding box center [347, 34] width 112 height 8
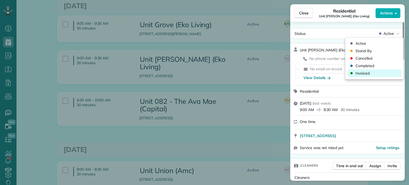
click at [365, 74] on span "Invoiced" at bounding box center [362, 73] width 14 height 5
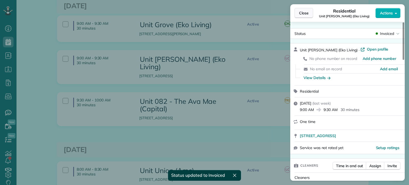
click at [305, 14] on span "Close" at bounding box center [304, 12] width 10 height 5
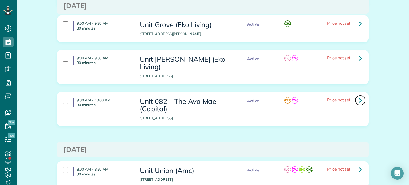
click at [358, 96] on icon at bounding box center [359, 100] width 3 height 9
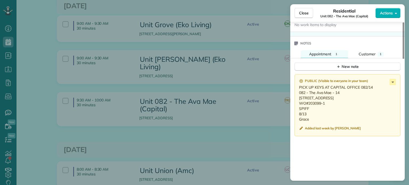
scroll to position [480, 0]
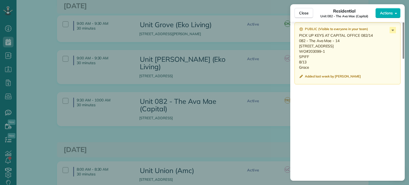
drag, startPoint x: 309, startPoint y: 73, endPoint x: 295, endPoint y: 43, distance: 33.2
click at [295, 43] on div "Public ( Visible to everyone in your team ) PICK UP KEYS AT CAPITAL OFFICE 082/…" at bounding box center [347, 53] width 106 height 62
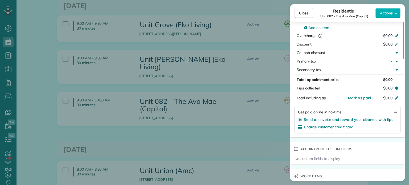
scroll to position [0, 0]
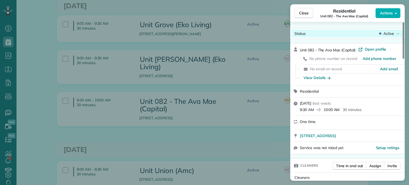
click at [386, 32] on span "Active" at bounding box center [388, 33] width 11 height 5
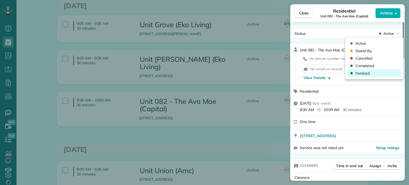
click at [373, 73] on div "Invoiced" at bounding box center [374, 72] width 54 height 7
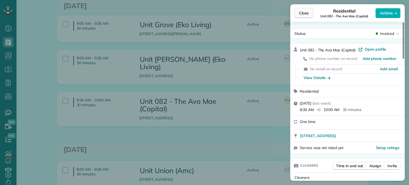
click at [306, 11] on span "Close" at bounding box center [304, 12] width 10 height 5
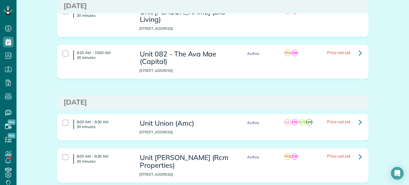
scroll to position [692, 0]
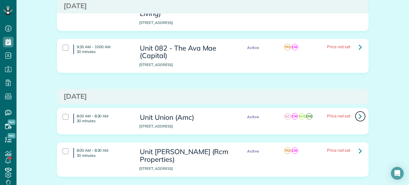
click at [355, 111] on link at bounding box center [360, 116] width 11 height 11
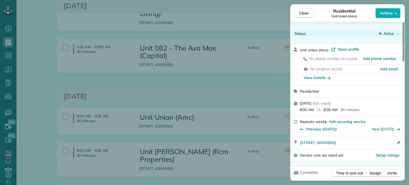
click at [393, 0] on div "Close Residential Unit Union (Amc) Actions Status Active Unit Union (Amc) · Ope…" at bounding box center [204, 0] width 409 height 0
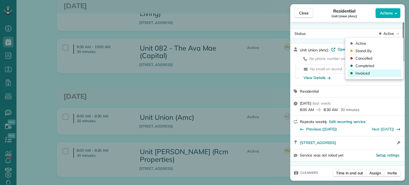
click at [373, 73] on div "Invoiced" at bounding box center [374, 72] width 54 height 7
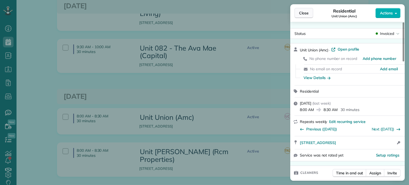
click at [305, 14] on span "Close" at bounding box center [304, 12] width 10 height 5
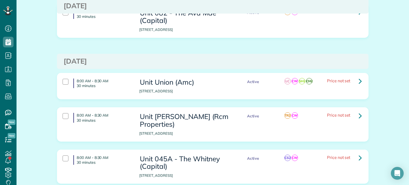
scroll to position [718, 0]
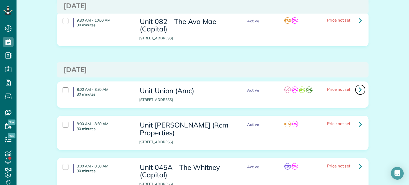
click at [358, 85] on icon at bounding box center [359, 89] width 3 height 9
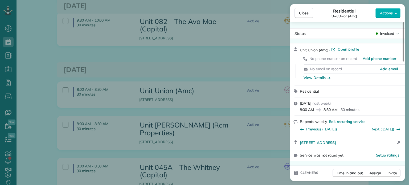
click at [238, 26] on div "Close Residential Unit Union (Amc) Actions Status Invoiced Unit Union (Amc) · O…" at bounding box center [204, 92] width 409 height 185
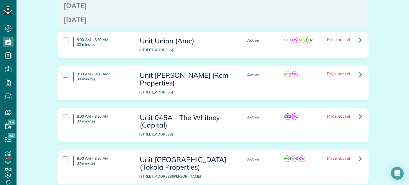
scroll to position [772, 0]
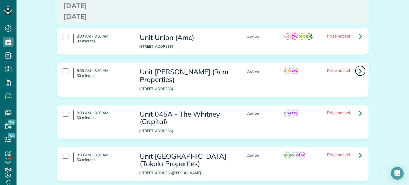
click at [356, 65] on link at bounding box center [360, 70] width 11 height 11
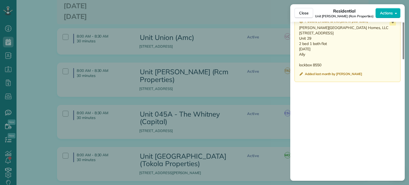
scroll to position [452, 0]
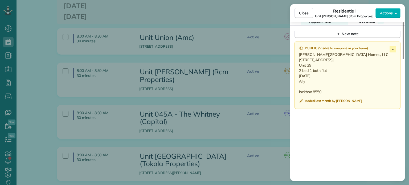
drag, startPoint x: 305, startPoint y: 84, endPoint x: 296, endPoint y: 58, distance: 27.3
click at [296, 58] on div "Public ( Visible to everyone in your team ) Benford Court Apartment Homes, LLC …" at bounding box center [347, 75] width 106 height 67
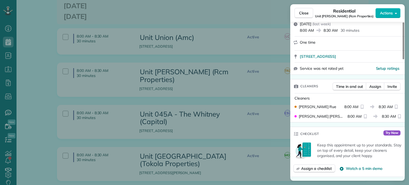
scroll to position [0, 0]
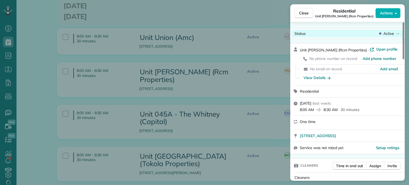
click at [392, 33] on span "Active" at bounding box center [388, 33] width 11 height 5
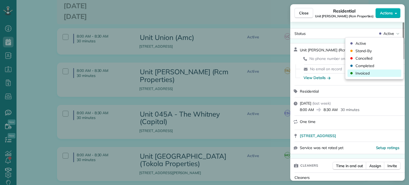
click at [375, 72] on div "Invoiced" at bounding box center [374, 72] width 54 height 7
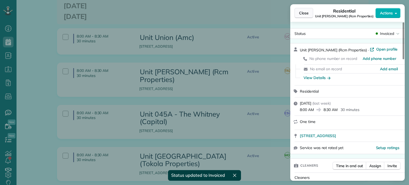
click at [299, 14] on span "Close" at bounding box center [304, 12] width 10 height 5
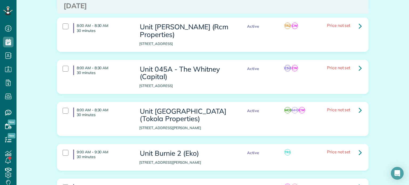
scroll to position [825, 0]
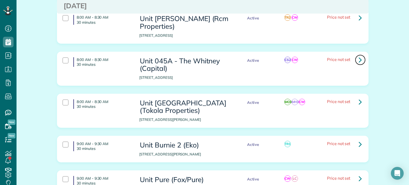
click at [359, 55] on icon at bounding box center [359, 59] width 3 height 9
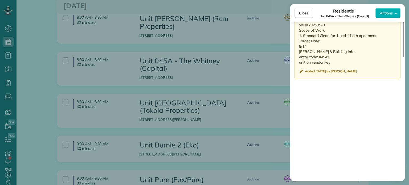
scroll to position [479, 0]
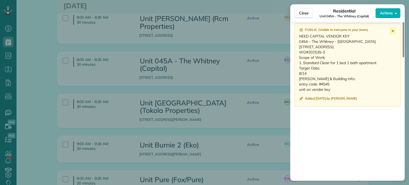
drag, startPoint x: 310, startPoint y: 85, endPoint x: 294, endPoint y: 45, distance: 43.5
click at [294, 45] on div "Public ( Visible to everyone in your team ) NEED CAPITAL VENDOR KEY 045A - The …" at bounding box center [347, 64] width 106 height 83
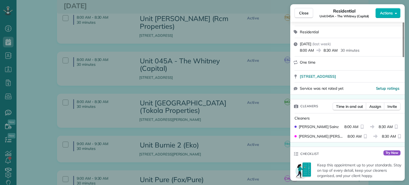
scroll to position [0, 0]
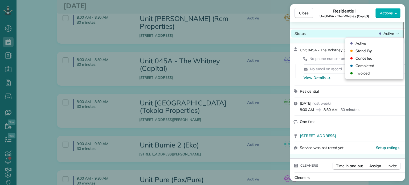
click at [387, 33] on span "Active" at bounding box center [388, 33] width 11 height 5
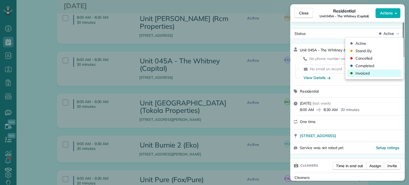
click at [372, 73] on div "Invoiced" at bounding box center [374, 72] width 54 height 7
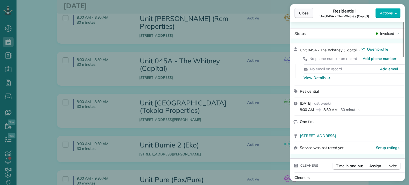
click at [305, 11] on span "Close" at bounding box center [304, 12] width 10 height 5
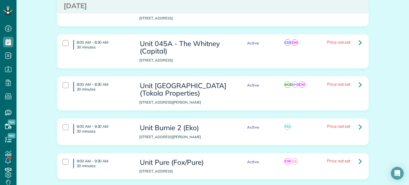
scroll to position [851, 0]
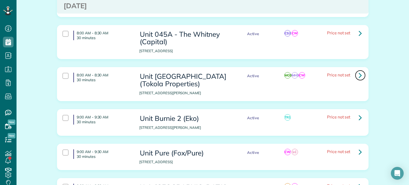
click at [360, 70] on link at bounding box center [360, 75] width 11 height 11
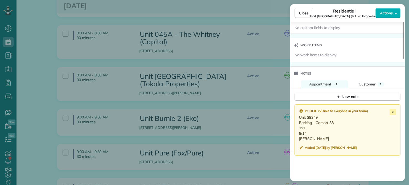
scroll to position [426, 0]
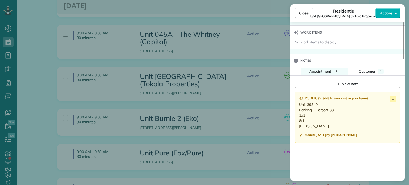
drag, startPoint x: 317, startPoint y: 128, endPoint x: 297, endPoint y: 107, distance: 29.3
click at [297, 107] on div "Public ( Visible to everyone in your team ) Unit 39349 Parking - Carport 38 1x1…" at bounding box center [347, 117] width 106 height 51
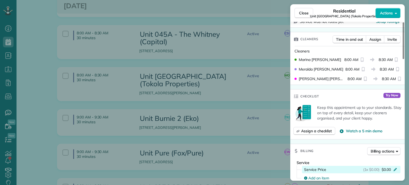
scroll to position [0, 0]
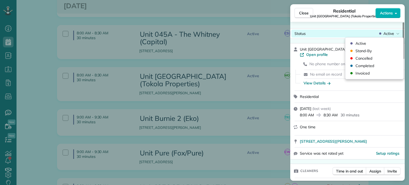
click at [388, 32] on span "Active" at bounding box center [388, 33] width 11 height 5
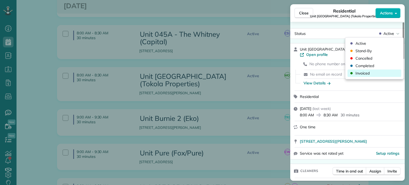
click at [371, 75] on div "Invoiced" at bounding box center [374, 72] width 54 height 7
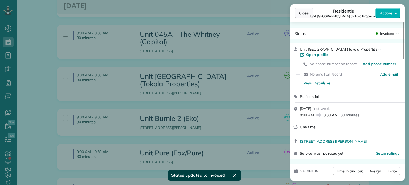
click at [304, 11] on span "Close" at bounding box center [304, 12] width 10 height 5
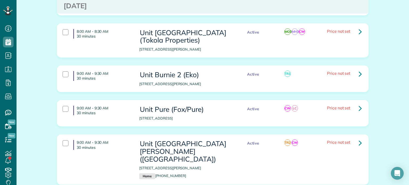
scroll to position [905, 0]
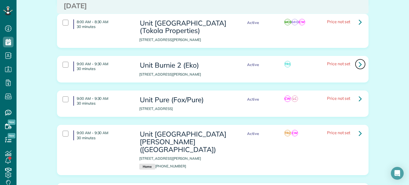
click at [360, 59] on link at bounding box center [360, 64] width 11 height 11
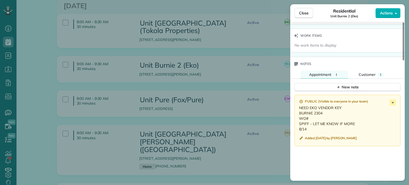
scroll to position [399, 0]
drag, startPoint x: 308, startPoint y: 129, endPoint x: 297, endPoint y: 115, distance: 18.4
click at [297, 115] on div "Public ( Visible to everyone in your team ) NEED EKO VENDOR KEY BURNIE 2304 WO#…" at bounding box center [347, 119] width 106 height 51
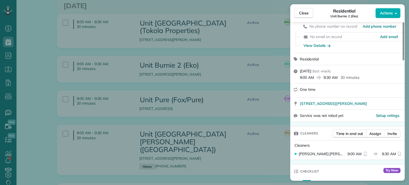
scroll to position [0, 0]
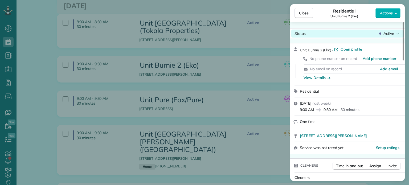
click at [389, 33] on span "Active" at bounding box center [388, 33] width 11 height 5
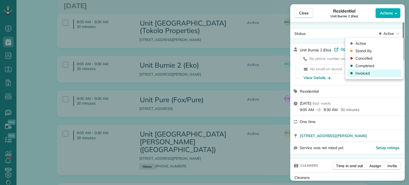
click at [373, 71] on div "Invoiced" at bounding box center [374, 72] width 54 height 7
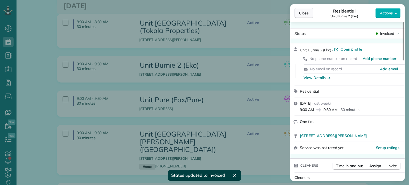
click at [302, 13] on span "Close" at bounding box center [304, 12] width 10 height 5
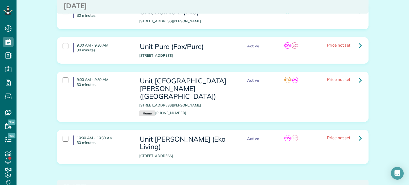
scroll to position [931, 0]
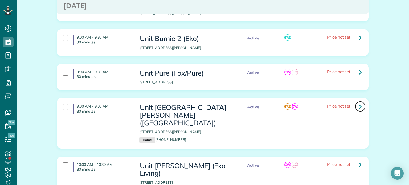
click at [358, 102] on icon at bounding box center [359, 106] width 3 height 9
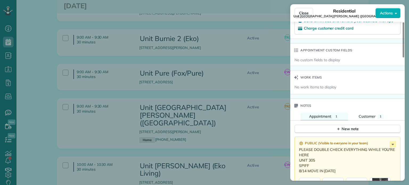
scroll to position [399, 0]
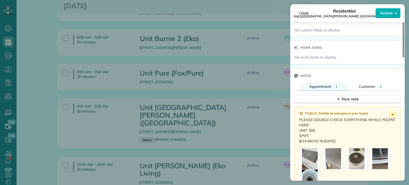
drag, startPoint x: 306, startPoint y: 138, endPoint x: 299, endPoint y: 126, distance: 13.7
click at [299, 126] on p "PLEASE DOUBLE CHECK EVERYTHING WHILE YOU'RE HERE UNIT 305 SPIFF 8/14 MOVE IN TO…" at bounding box center [348, 130] width 98 height 27
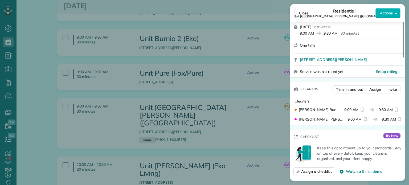
scroll to position [0, 0]
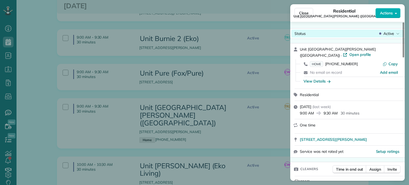
click at [390, 33] on span "Active" at bounding box center [388, 33] width 11 height 5
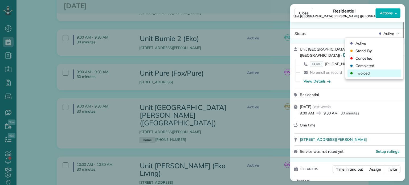
click at [376, 73] on div "Invoiced" at bounding box center [374, 72] width 54 height 7
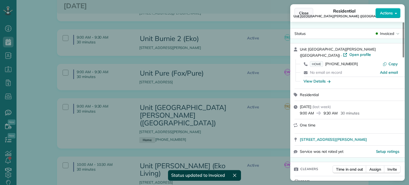
click at [305, 14] on span "Close" at bounding box center [304, 12] width 10 height 5
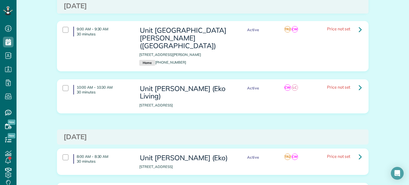
scroll to position [1011, 0]
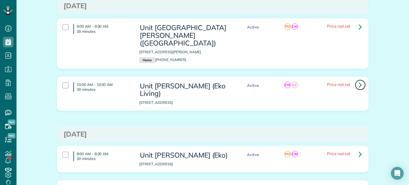
click at [358, 80] on icon at bounding box center [359, 84] width 3 height 9
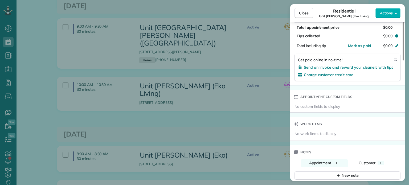
scroll to position [479, 0]
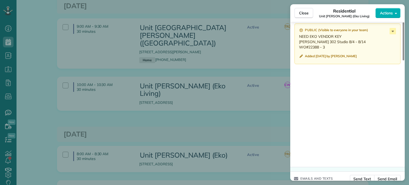
drag, startPoint x: 325, startPoint y: 47, endPoint x: 299, endPoint y: 44, distance: 26.2
click at [299, 44] on p "NEED EKO VENDOR KEY Powell 302 Studio 8/4 - 8/14 WO#22388 - 3" at bounding box center [348, 42] width 98 height 16
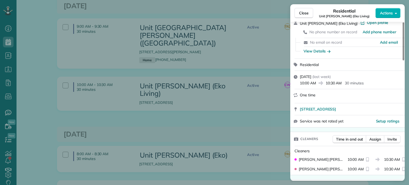
scroll to position [0, 0]
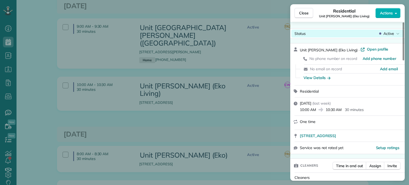
click at [394, 30] on div "Status Active" at bounding box center [347, 34] width 112 height 8
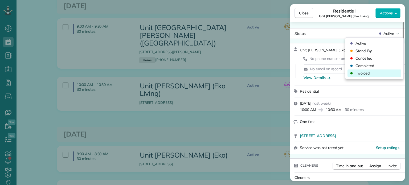
click at [381, 71] on div "Invoiced" at bounding box center [374, 72] width 54 height 7
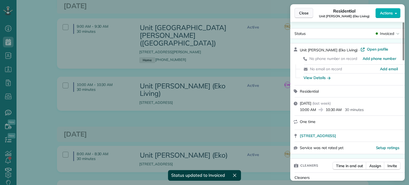
click at [304, 14] on span "Close" at bounding box center [304, 12] width 10 height 5
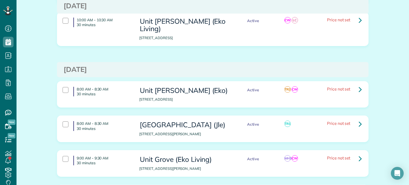
scroll to position [1066, 0]
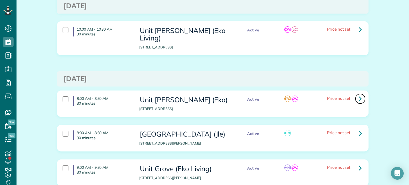
click at [359, 94] on icon at bounding box center [359, 98] width 3 height 9
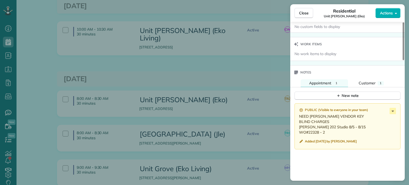
scroll to position [426, 0]
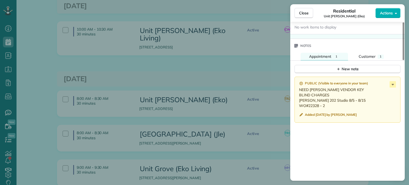
drag, startPoint x: 326, startPoint y: 106, endPoint x: 298, endPoint y: 104, distance: 27.7
click at [298, 104] on div "Public ( Visible to everyone in your team ) NEED EKO VENDOR KEY BLIND CHARGES H…" at bounding box center [347, 100] width 106 height 46
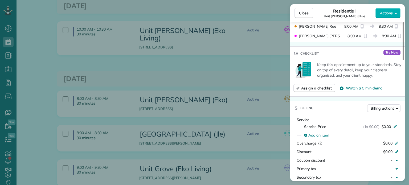
scroll to position [0, 0]
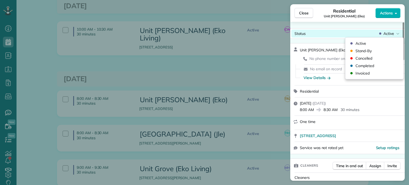
click at [387, 34] on span "Active" at bounding box center [388, 33] width 11 height 5
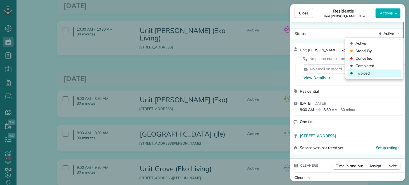
click at [369, 74] on div "Invoiced" at bounding box center [374, 72] width 54 height 7
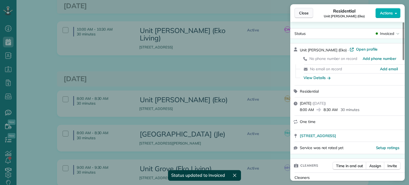
click at [306, 12] on span "Close" at bounding box center [304, 12] width 10 height 5
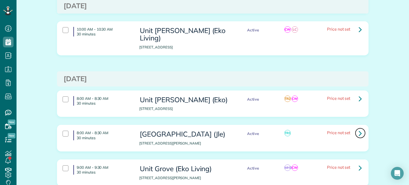
click at [358, 128] on icon at bounding box center [359, 132] width 3 height 9
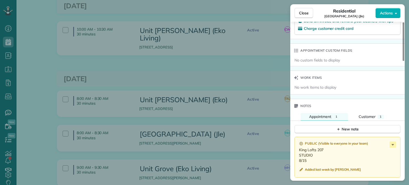
scroll to position [373, 0]
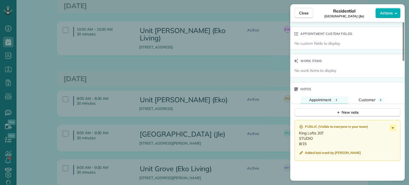
drag, startPoint x: 308, startPoint y: 145, endPoint x: 300, endPoint y: 134, distance: 13.4
click at [300, 134] on p "King Lofts 207 STUDIO 8/15" at bounding box center [348, 138] width 98 height 16
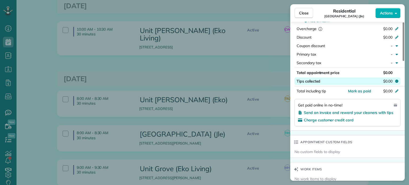
scroll to position [0, 0]
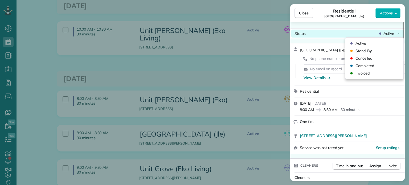
click at [390, 34] on span "Active" at bounding box center [388, 33] width 11 height 5
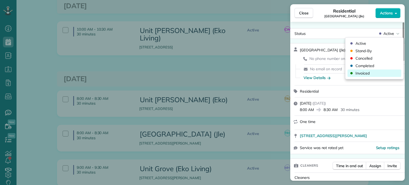
click at [378, 71] on div "Invoiced" at bounding box center [374, 72] width 54 height 7
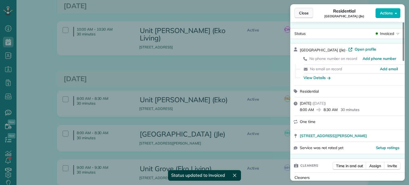
click at [303, 12] on span "Close" at bounding box center [304, 12] width 10 height 5
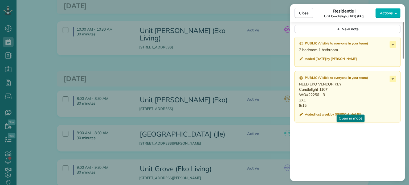
scroll to position [456, 0]
drag, startPoint x: 308, startPoint y: 107, endPoint x: 297, endPoint y: 91, distance: 19.1
click at [297, 91] on div "Public ( Visible to everyone in your team ) NEED EKO VENDOR KEY Candlelight 110…" at bounding box center [347, 96] width 106 height 51
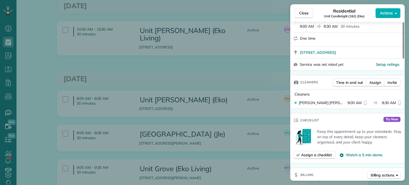
scroll to position [0, 0]
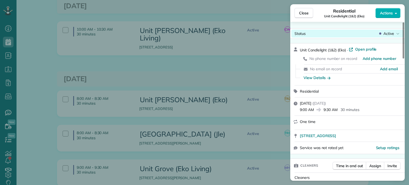
click at [388, 31] on span "Active" at bounding box center [388, 33] width 11 height 5
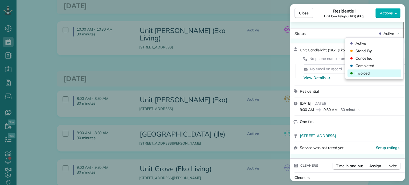
click at [375, 72] on div "Invoiced" at bounding box center [374, 72] width 54 height 7
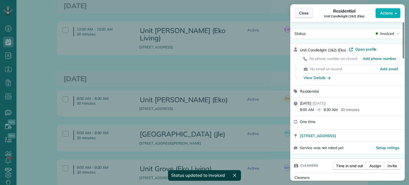
click at [304, 13] on span "Close" at bounding box center [304, 12] width 10 height 5
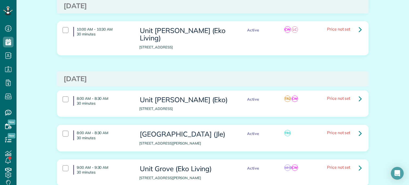
drag, startPoint x: 408, startPoint y: 159, endPoint x: 408, endPoint y: 152, distance: 6.9
click at [408, 152] on main "Search ZenMaid… Appointments the List View [2 min] Schedule Changes Actions Cre…" at bounding box center [212, 92] width 392 height 185
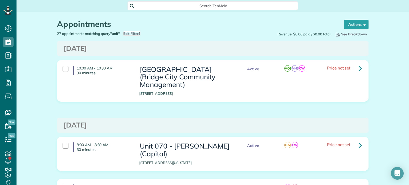
click at [129, 33] on span "Edit Filters" at bounding box center [131, 33] width 17 height 4
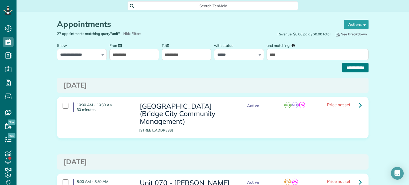
click at [347, 69] on input "**********" at bounding box center [355, 68] width 26 height 10
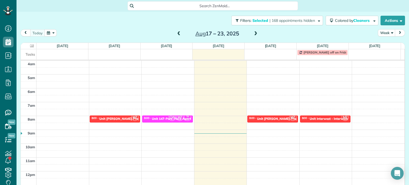
scroll to position [42, 0]
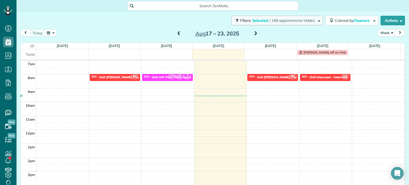
click at [269, 22] on span "| 168 appointments hidden" at bounding box center [291, 20] width 45 height 5
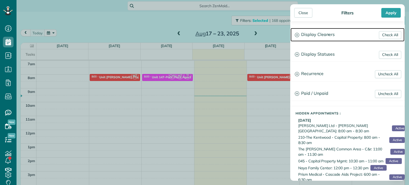
click at [309, 34] on h3 "Display Cleaners" at bounding box center [347, 35] width 114 height 14
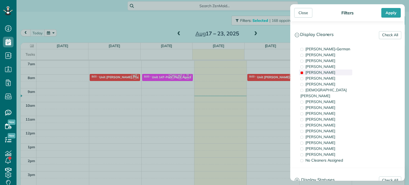
click at [320, 74] on span "[PERSON_NAME]" at bounding box center [320, 72] width 30 height 5
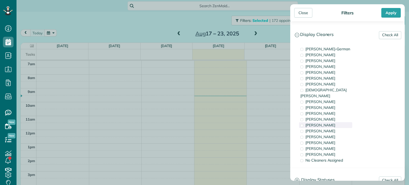
click at [328, 123] on span "[PERSON_NAME]" at bounding box center [320, 125] width 30 height 5
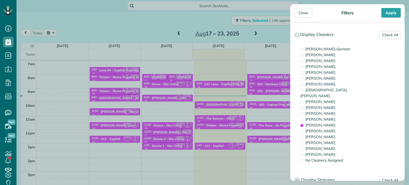
click at [257, 97] on div "Close Filters Apply Check All Display Cleaners [PERSON_NAME]-German [PERSON_NAM…" at bounding box center [204, 92] width 409 height 185
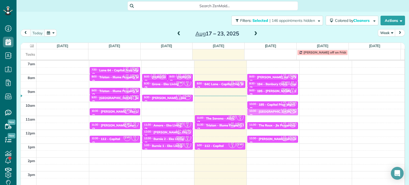
drag, startPoint x: 219, startPoint y: 105, endPoint x: 263, endPoint y: 116, distance: 45.2
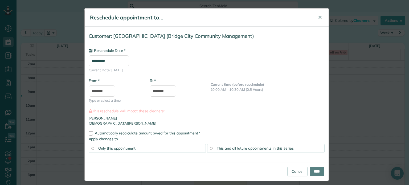
type input "**********"
click at [313, 169] on input "****" at bounding box center [316, 172] width 14 height 10
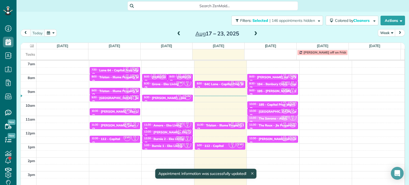
drag, startPoint x: 217, startPoint y: 117, endPoint x: 257, endPoint y: 119, distance: 40.2
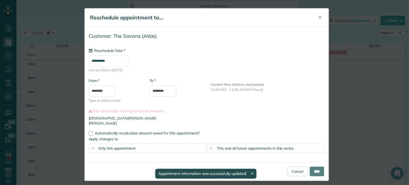
type input "**********"
click at [315, 168] on input "****" at bounding box center [316, 172] width 14 height 10
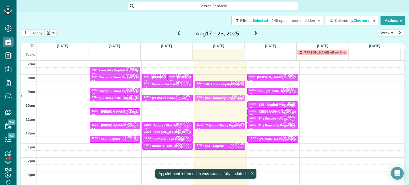
drag, startPoint x: 268, startPoint y: 83, endPoint x: 235, endPoint y: 96, distance: 34.9
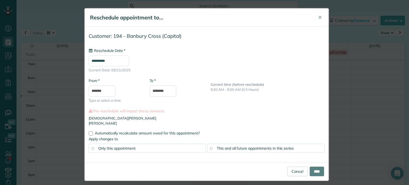
type input "**********"
click at [309, 170] on input "****" at bounding box center [316, 172] width 14 height 10
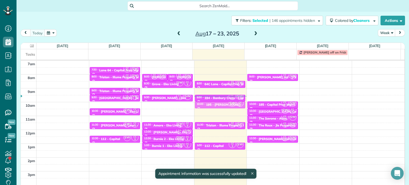
drag, startPoint x: 270, startPoint y: 90, endPoint x: 234, endPoint y: 104, distance: 37.9
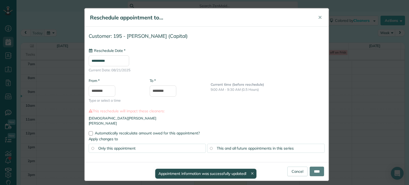
type input "**********"
click at [315, 168] on input "****" at bounding box center [316, 172] width 14 height 10
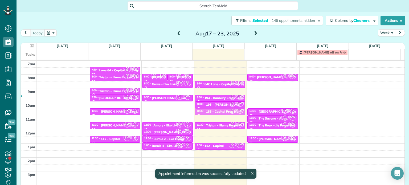
drag, startPoint x: 269, startPoint y: 103, endPoint x: 231, endPoint y: 110, distance: 38.7
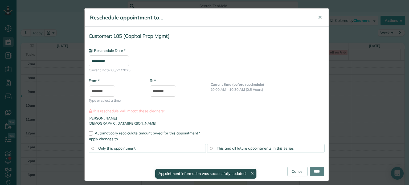
type input "**********"
click at [313, 169] on input "****" at bounding box center [316, 172] width 14 height 10
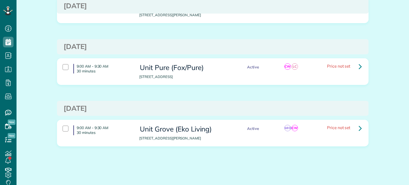
scroll to position [175, 0]
click at [358, 67] on icon at bounding box center [359, 65] width 3 height 9
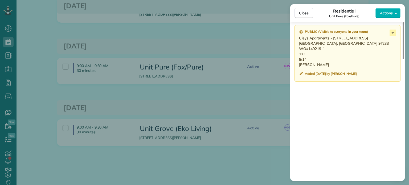
scroll to position [468, 0]
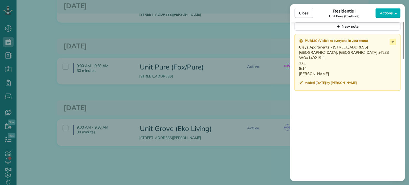
drag, startPoint x: 325, startPoint y: 63, endPoint x: 308, endPoint y: 65, distance: 16.9
click at [308, 65] on p "Cleys Apartments - 1311 1311 SE 130th Ave. Portland, OR 97233 WO#149219-1 1X1 8…" at bounding box center [348, 60] width 98 height 32
click at [317, 76] on p "Cleys Apartments - 1311 1311 SE 130th Ave. Portland, OR 97233 WO#149219-1 1X1 8…" at bounding box center [348, 60] width 98 height 32
drag, startPoint x: 309, startPoint y: 80, endPoint x: 297, endPoint y: 50, distance: 32.1
click at [297, 50] on div "Public ( Visible to everyone in your team ) Cleys Apartments - 1311 1311 SE 130…" at bounding box center [347, 62] width 106 height 57
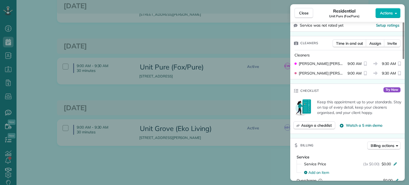
scroll to position [0, 0]
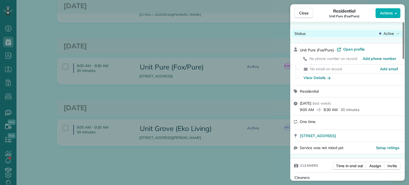
click at [391, 31] on span "Active" at bounding box center [388, 33] width 11 height 5
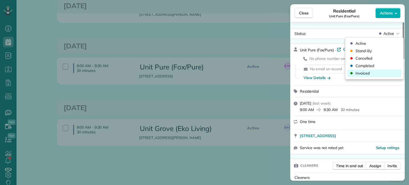
click at [372, 73] on div "Invoiced" at bounding box center [374, 72] width 54 height 7
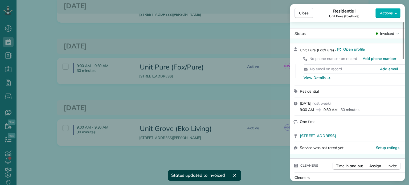
click at [264, 44] on div "Close Residential Unit Pure (Fox/Pure) Actions Status Invoiced Unit Pure (Fox/P…" at bounding box center [204, 92] width 409 height 185
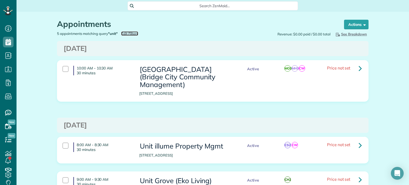
click at [124, 33] on span "Edit Filters" at bounding box center [129, 33] width 17 height 4
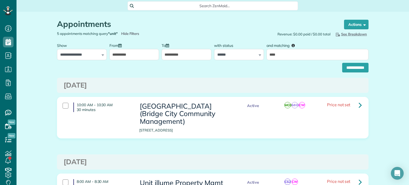
click at [334, 66] on div "**********" at bounding box center [212, 66] width 311 height 12
click at [342, 66] on input "**********" at bounding box center [355, 68] width 26 height 10
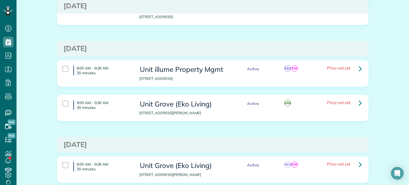
scroll to position [80, 0]
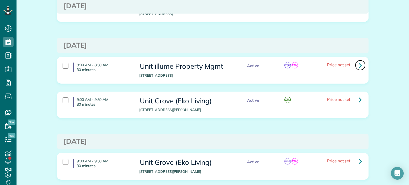
click at [362, 64] on link at bounding box center [360, 65] width 11 height 11
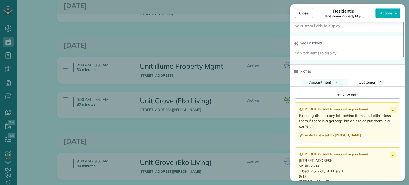
scroll to position [453, 0]
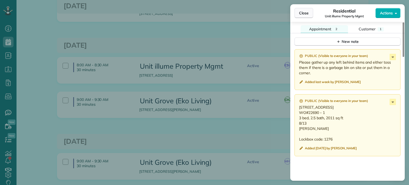
click at [304, 9] on button "Close" at bounding box center [303, 13] width 19 height 10
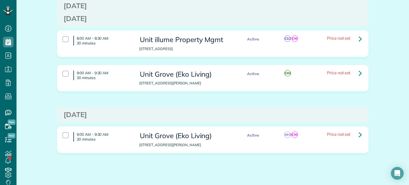
scroll to position [114, 0]
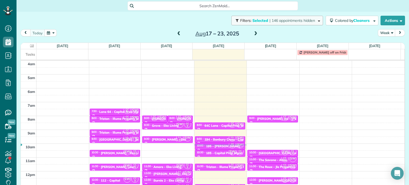
click at [263, 24] on button "Filters: Selected | 146 appointments hidden" at bounding box center [277, 21] width 92 height 10
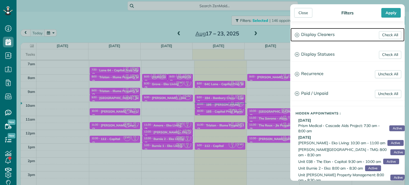
click at [317, 33] on h3 "Display Cleaners" at bounding box center [347, 35] width 114 height 14
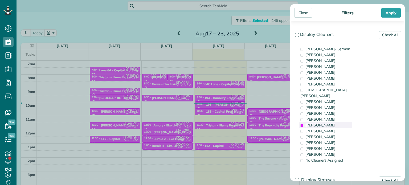
click at [330, 123] on span "[PERSON_NAME]" at bounding box center [320, 125] width 30 height 5
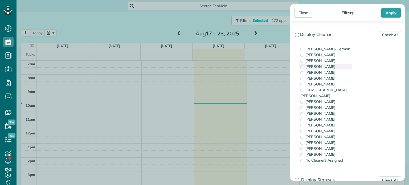
click at [335, 68] on div "[PERSON_NAME]" at bounding box center [325, 67] width 53 height 6
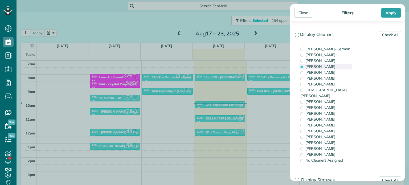
click at [335, 68] on div "[PERSON_NAME]" at bounding box center [325, 67] width 53 height 6
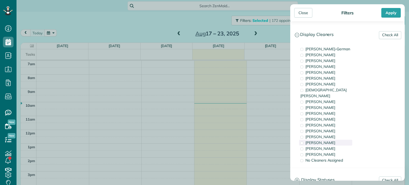
click at [332, 140] on div "[PERSON_NAME]" at bounding box center [325, 143] width 53 height 6
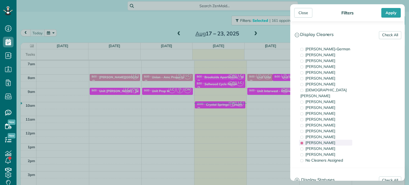
click at [332, 140] on div "[PERSON_NAME]" at bounding box center [325, 143] width 53 height 6
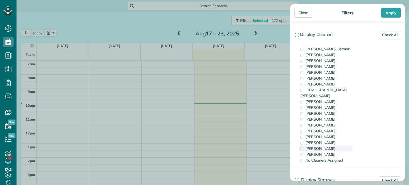
click at [333, 146] on div "[PERSON_NAME]" at bounding box center [325, 149] width 53 height 6
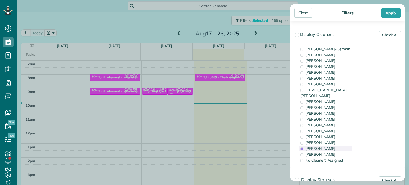
click at [333, 146] on div "[PERSON_NAME]" at bounding box center [325, 149] width 53 height 6
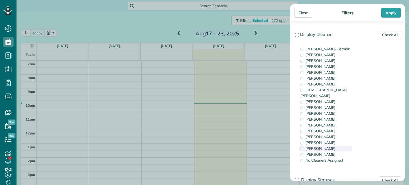
click at [333, 146] on div "[PERSON_NAME]" at bounding box center [325, 149] width 53 height 6
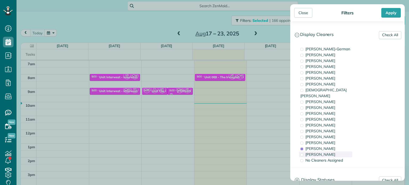
click at [333, 151] on div "[PERSON_NAME]" at bounding box center [325, 154] width 53 height 6
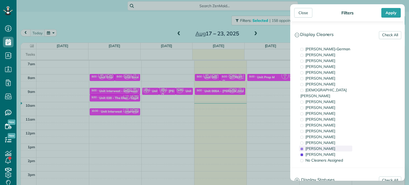
click at [335, 146] on div "[PERSON_NAME]" at bounding box center [325, 149] width 53 height 6
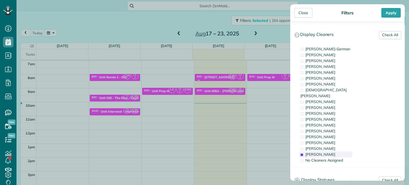
click at [335, 151] on div "[PERSON_NAME]" at bounding box center [325, 154] width 53 height 6
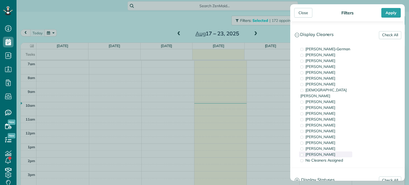
click at [335, 151] on div "[PERSON_NAME]" at bounding box center [325, 154] width 53 height 6
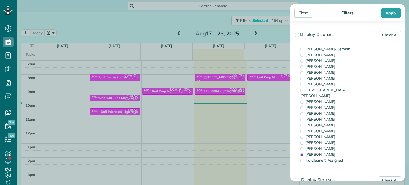
click at [189, 100] on div "Close Filters Apply Check All Display Cleaners [PERSON_NAME]-German [PERSON_NAM…" at bounding box center [204, 92] width 409 height 185
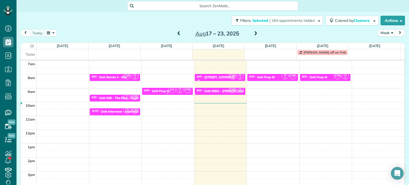
click at [176, 91] on small "2" at bounding box center [179, 91] width 7 height 5
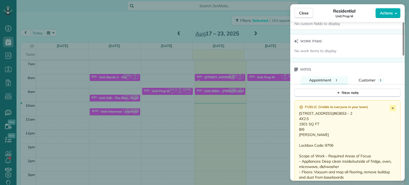
scroll to position [457, 0]
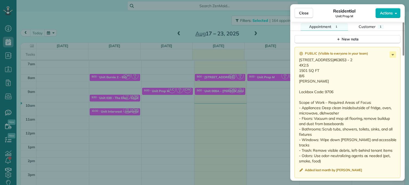
drag, startPoint x: 308, startPoint y: 94, endPoint x: 297, endPoint y: 64, distance: 32.1
click at [297, 64] on div "Public ( Visible to everyone in your team ) [STREET_ADDRESS] WO#63653 - 2 4X2.5…" at bounding box center [347, 112] width 106 height 131
click at [247, 70] on div "Close Residential Unit Prop M Actions Status Active Unit Prop M · Open profile …" at bounding box center [204, 92] width 409 height 185
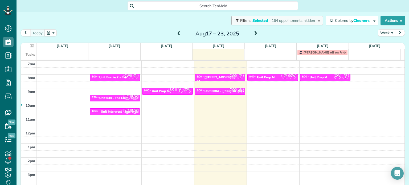
click at [300, 19] on span "| 164 appointments hidden" at bounding box center [291, 20] width 45 height 5
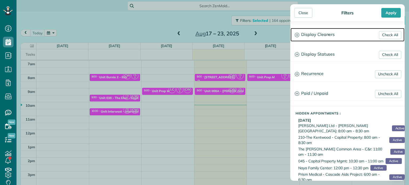
click at [318, 34] on h3 "Display Cleaners" at bounding box center [347, 35] width 114 height 14
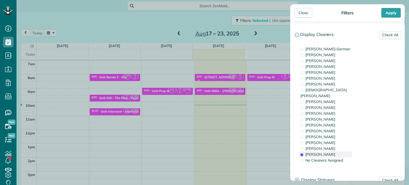
click at [325, 152] on span "[PERSON_NAME]" at bounding box center [320, 154] width 30 height 5
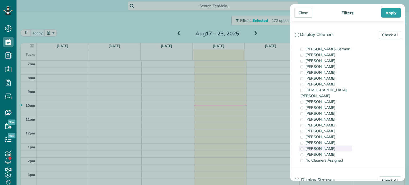
click at [331, 146] on div "[PERSON_NAME]" at bounding box center [325, 149] width 53 height 6
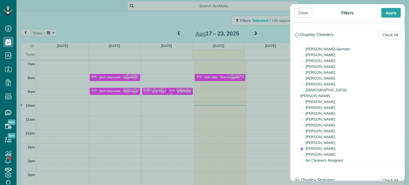
click at [225, 86] on div "Close Filters Apply Check All Display Cleaners [PERSON_NAME]-German [PERSON_NAM…" at bounding box center [204, 92] width 409 height 185
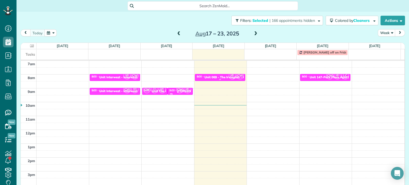
click at [219, 76] on div "Unit 069 - The Irvington - Capital" at bounding box center [228, 77] width 49 height 4
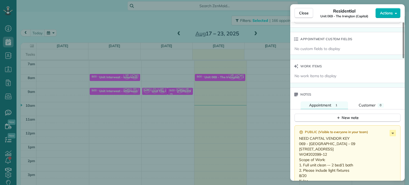
scroll to position [458, 0]
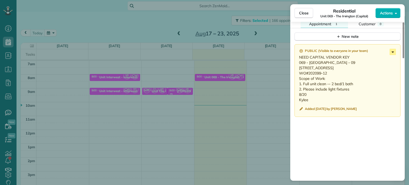
click at [390, 53] on icon at bounding box center [392, 52] width 6 height 6
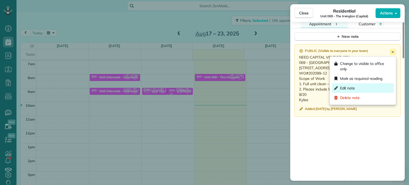
click at [364, 85] on div "Edit note" at bounding box center [363, 88] width 62 height 10
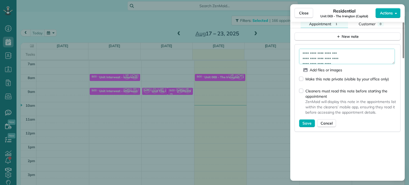
click at [355, 54] on textarea "**********" at bounding box center [347, 56] width 96 height 15
type textarea "**********"
click at [306, 126] on span "Save" at bounding box center [306, 123] width 9 height 5
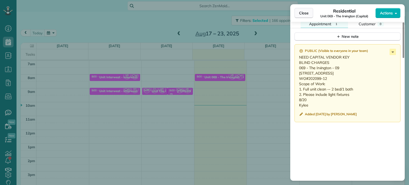
click at [306, 13] on span "Close" at bounding box center [304, 12] width 10 height 5
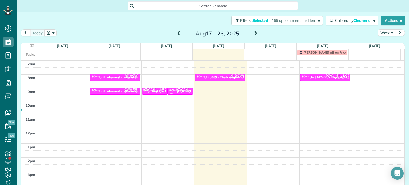
click at [269, 76] on div "4am 5am 6am 7am 8am 9am 10am 11am 12pm 1pm 2pm 3pm 4pm 5pm MH 3 CW 8:00 - 8:30 …" at bounding box center [212, 115] width 383 height 193
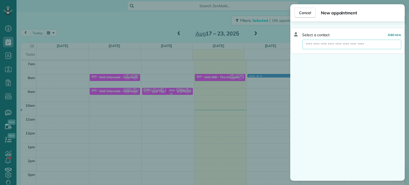
click at [321, 45] on input "text" at bounding box center [351, 45] width 99 height 10
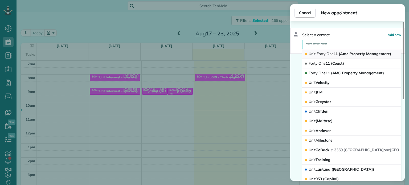
type input "**********"
click at [333, 54] on span "One" at bounding box center [329, 53] width 7 height 5
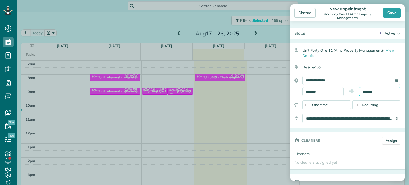
click at [367, 92] on input "*******" at bounding box center [379, 91] width 41 height 9
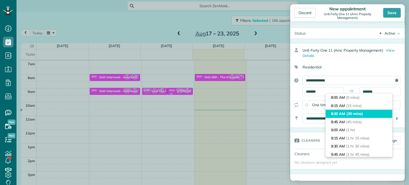
type input "*******"
click at [359, 113] on span "(30 mins)" at bounding box center [354, 113] width 16 height 5
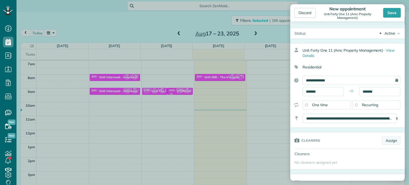
click at [387, 141] on link "Assign" at bounding box center [391, 140] width 18 height 8
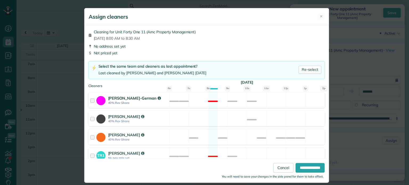
click at [200, 102] on div "[PERSON_NAME]-German 40% Rev Share Not available" at bounding box center [206, 100] width 236 height 16
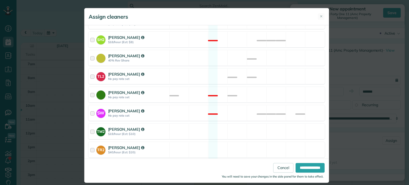
scroll to position [261, 0]
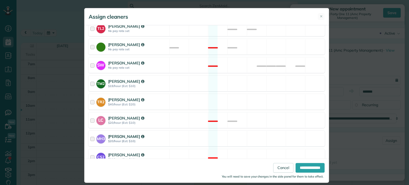
click at [199, 131] on div "MH3 [PERSON_NAME] $20/hour (Est: $10) Available" at bounding box center [206, 139] width 236 height 16
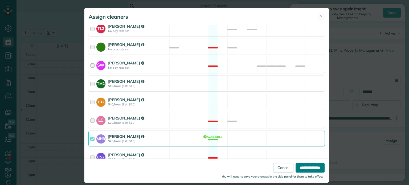
click at [306, 164] on input "**********" at bounding box center [309, 168] width 29 height 10
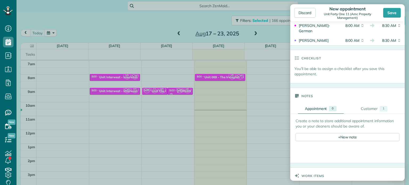
scroll to position [160, 0]
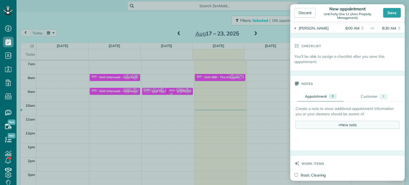
click at [341, 124] on div "+ New note" at bounding box center [347, 125] width 104 height 8
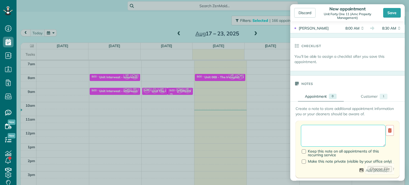
click at [340, 130] on textarea at bounding box center [343, 136] width 85 height 22
type textarea "******** *** ****"
click at [395, 14] on div "Save" at bounding box center [392, 13] width 18 height 10
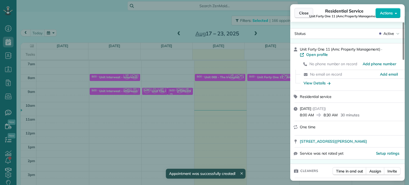
click at [305, 15] on span "Close" at bounding box center [304, 12] width 10 height 5
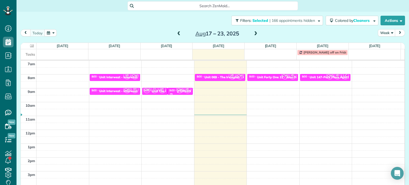
click at [252, 32] on span at bounding box center [255, 33] width 6 height 5
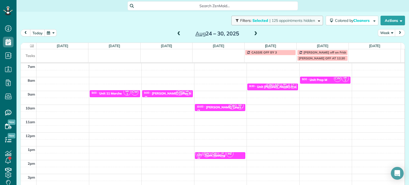
click at [279, 18] on span "| 125 appointments hidden" at bounding box center [291, 20] width 45 height 5
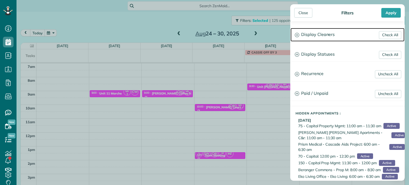
click at [316, 37] on h3 "Display Cleaners" at bounding box center [347, 35] width 114 height 14
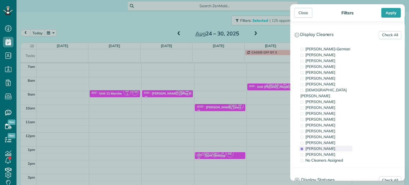
click at [328, 146] on span "[PERSON_NAME]" at bounding box center [320, 148] width 30 height 5
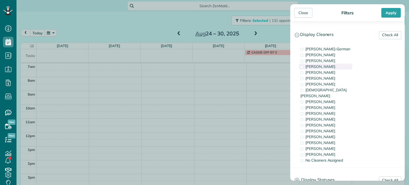
click at [331, 67] on span "[PERSON_NAME]" at bounding box center [320, 66] width 30 height 5
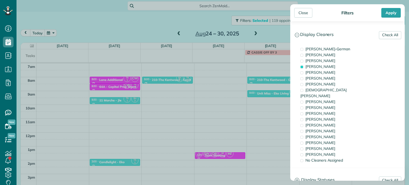
click at [244, 58] on div "Close Filters Apply Check All Display Cleaners [PERSON_NAME]-German [PERSON_NAM…" at bounding box center [204, 92] width 409 height 185
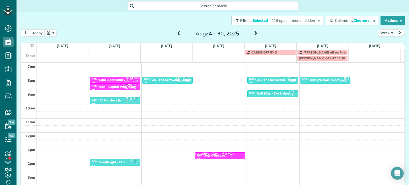
click at [232, 55] on td at bounding box center [218, 55] width 52 height 12
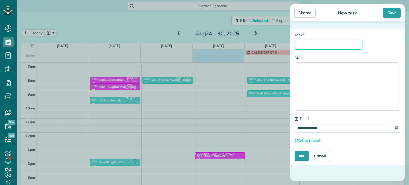
click at [325, 45] on input "* Task" at bounding box center [328, 45] width 68 height 10
type input "**********"
click at [301, 156] on input "****" at bounding box center [301, 156] width 14 height 10
